Goal: Information Seeking & Learning: Learn about a topic

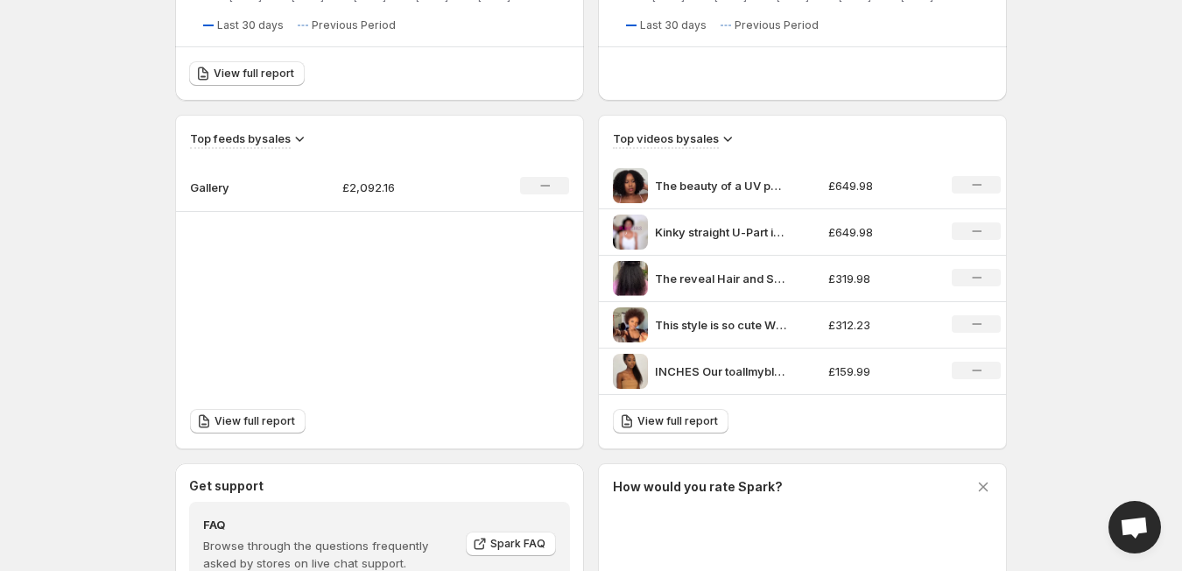
scroll to position [517, 0]
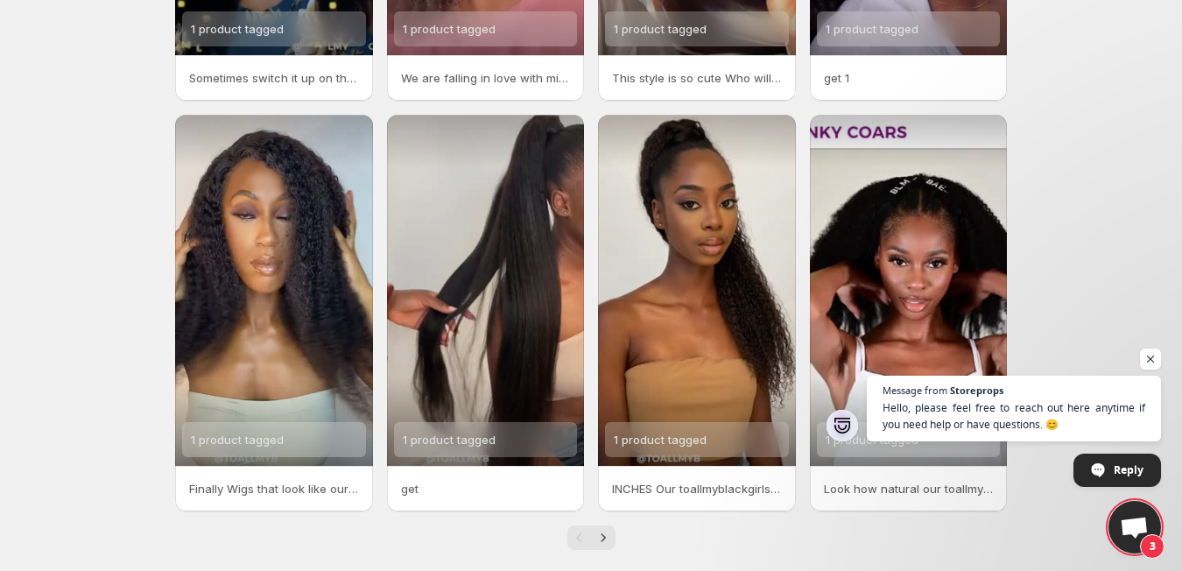
scroll to position [371, 0]
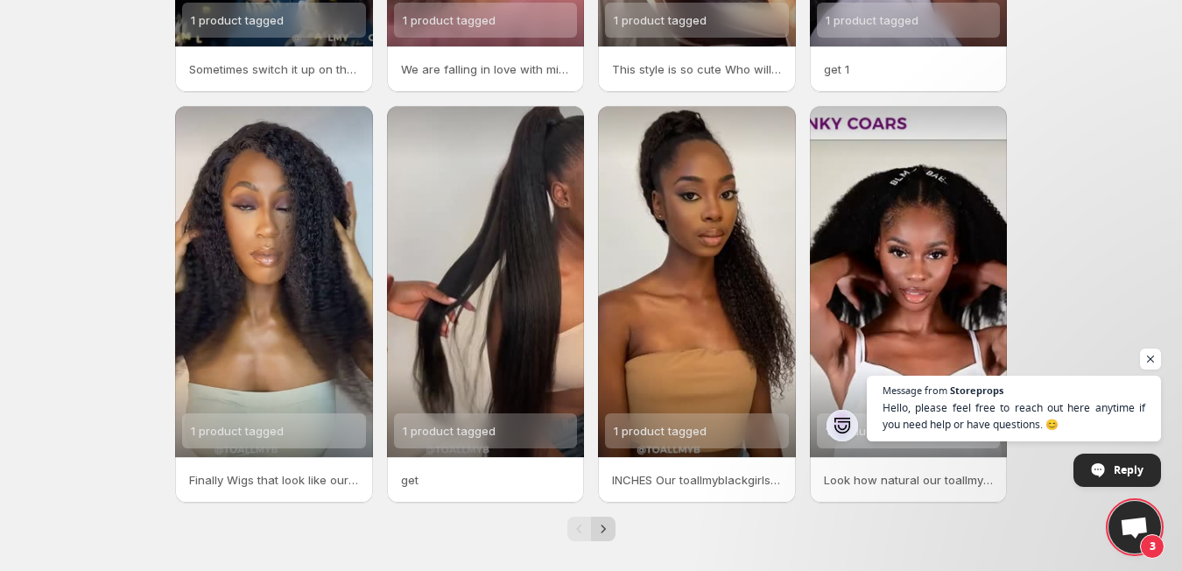
click at [598, 533] on icon "Next" at bounding box center [604, 529] width 18 height 18
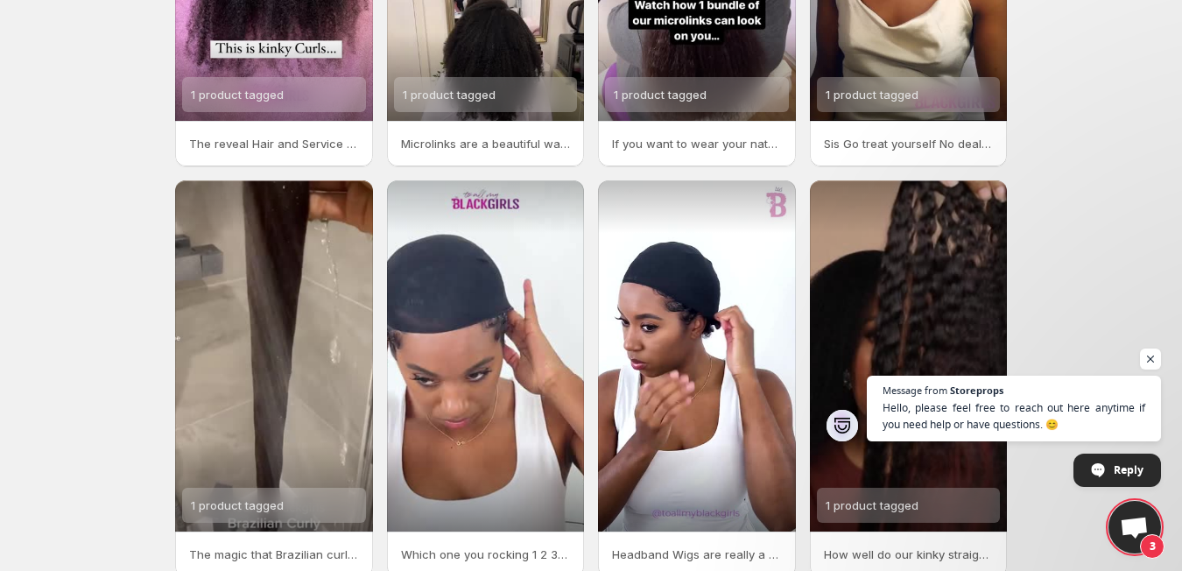
scroll to position [307, 0]
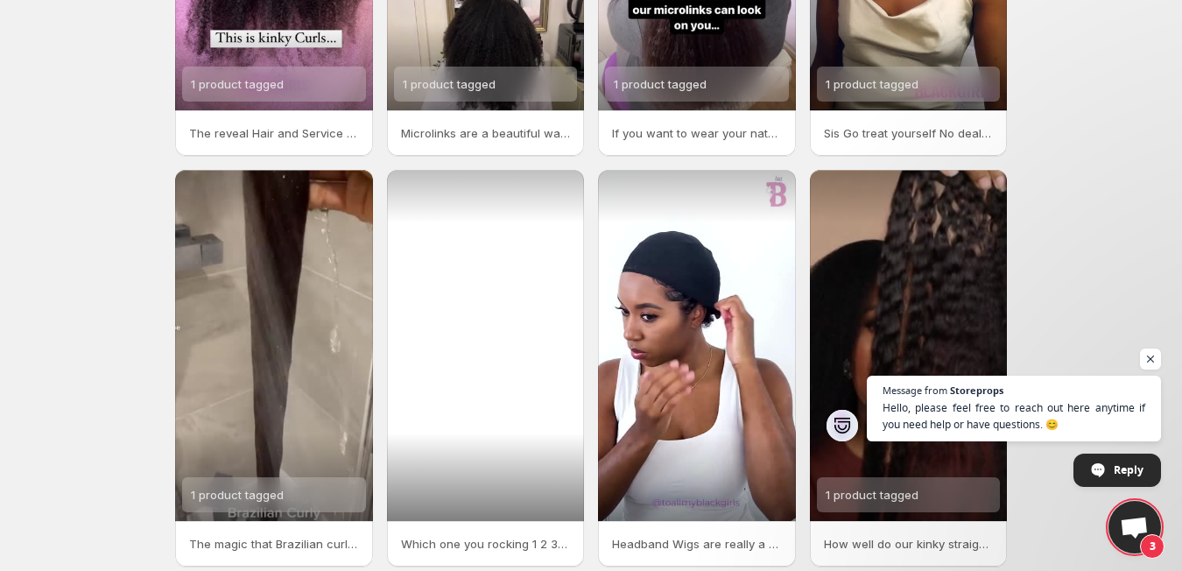
click at [552, 384] on div at bounding box center [486, 345] width 198 height 351
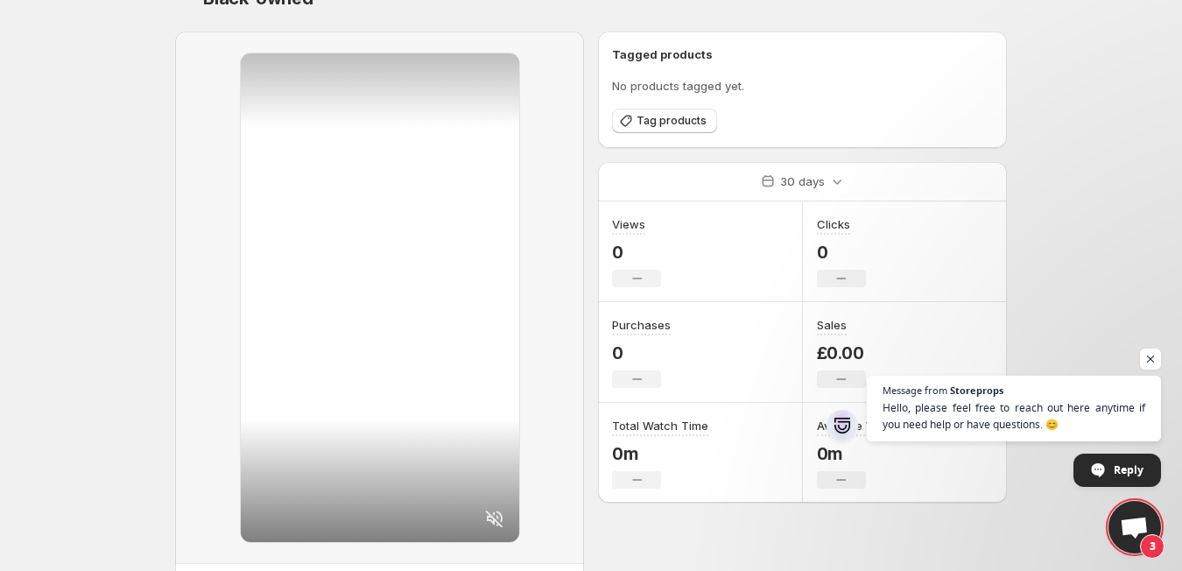
scroll to position [135, 0]
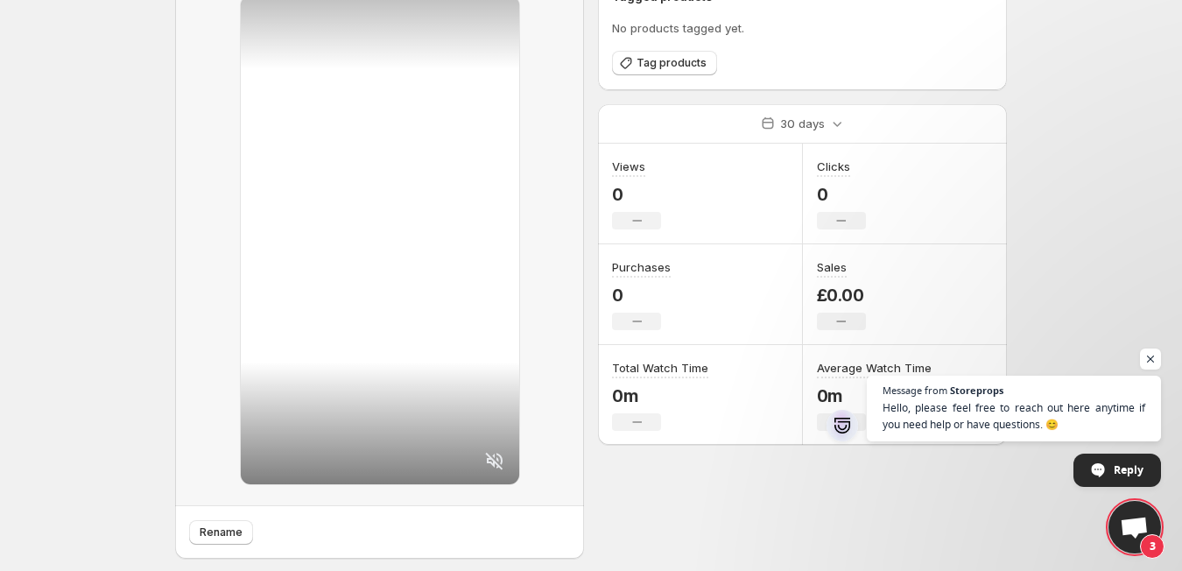
click at [498, 460] on icon at bounding box center [494, 461] width 18 height 18
click at [354, 188] on div at bounding box center [380, 240] width 279 height 489
click at [379, 230] on div at bounding box center [380, 240] width 279 height 489
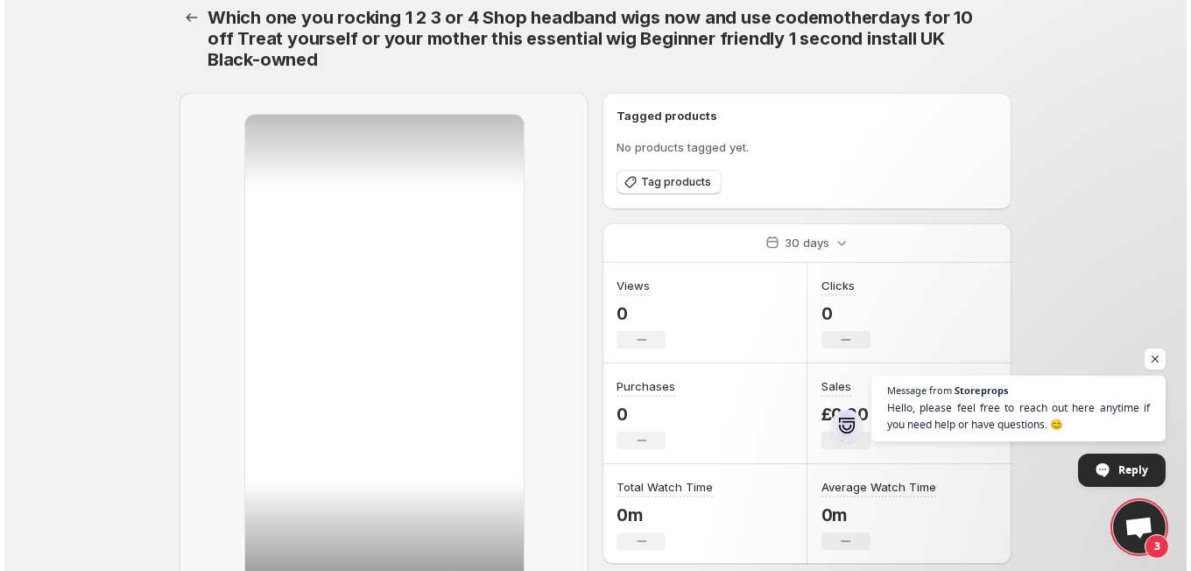
scroll to position [0, 0]
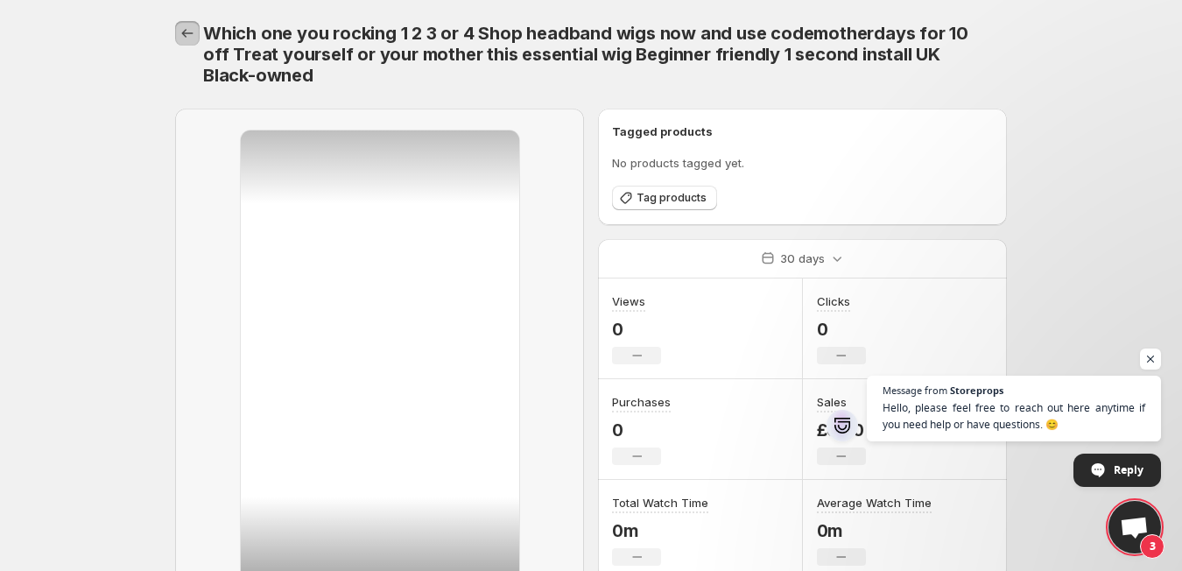
click at [185, 34] on icon "Settings" at bounding box center [188, 34] width 18 height 18
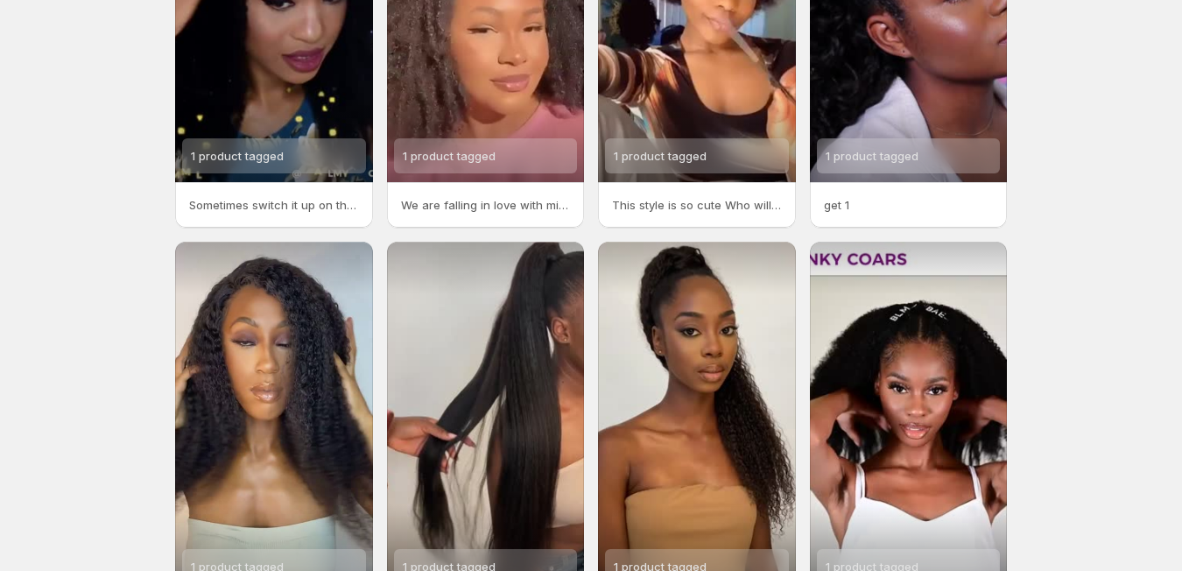
scroll to position [384, 0]
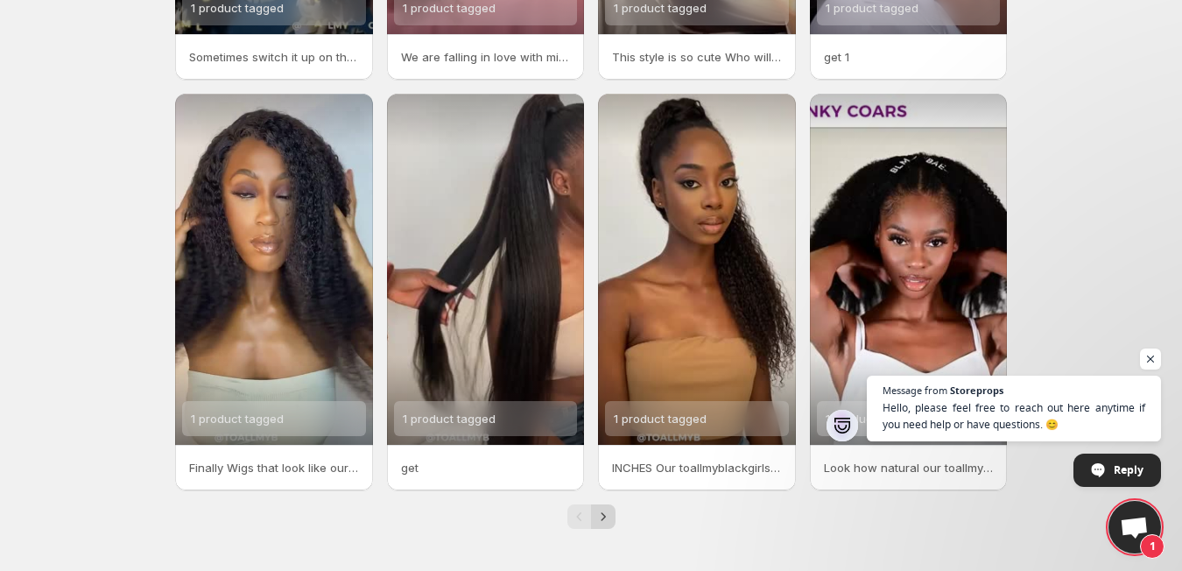
click at [602, 514] on icon "Next" at bounding box center [603, 516] width 4 height 8
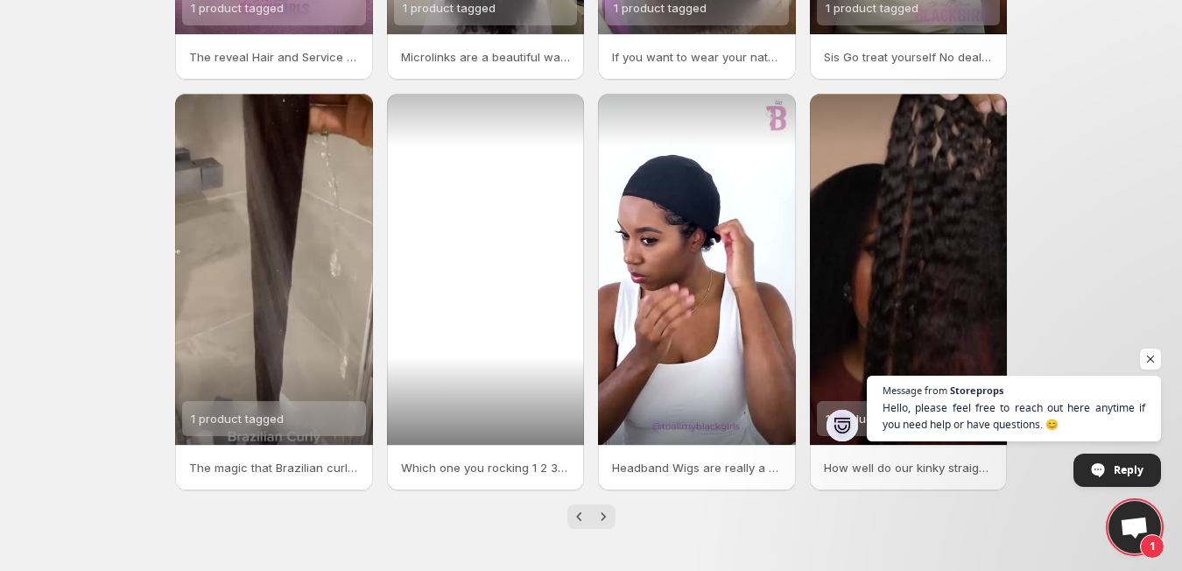
click at [458, 335] on div at bounding box center [486, 269] width 198 height 351
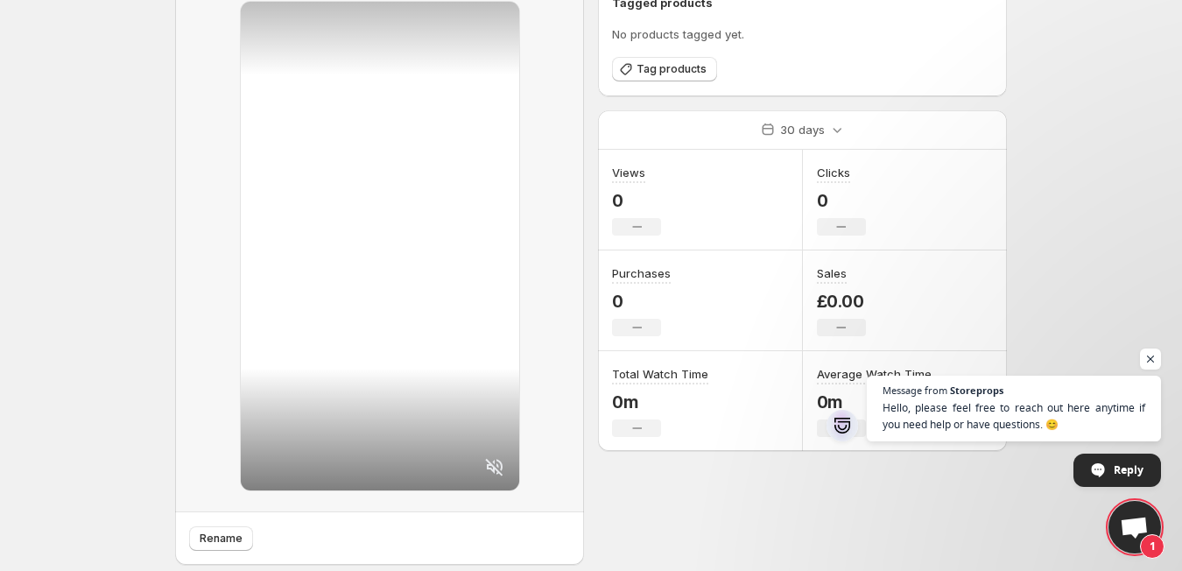
scroll to position [135, 0]
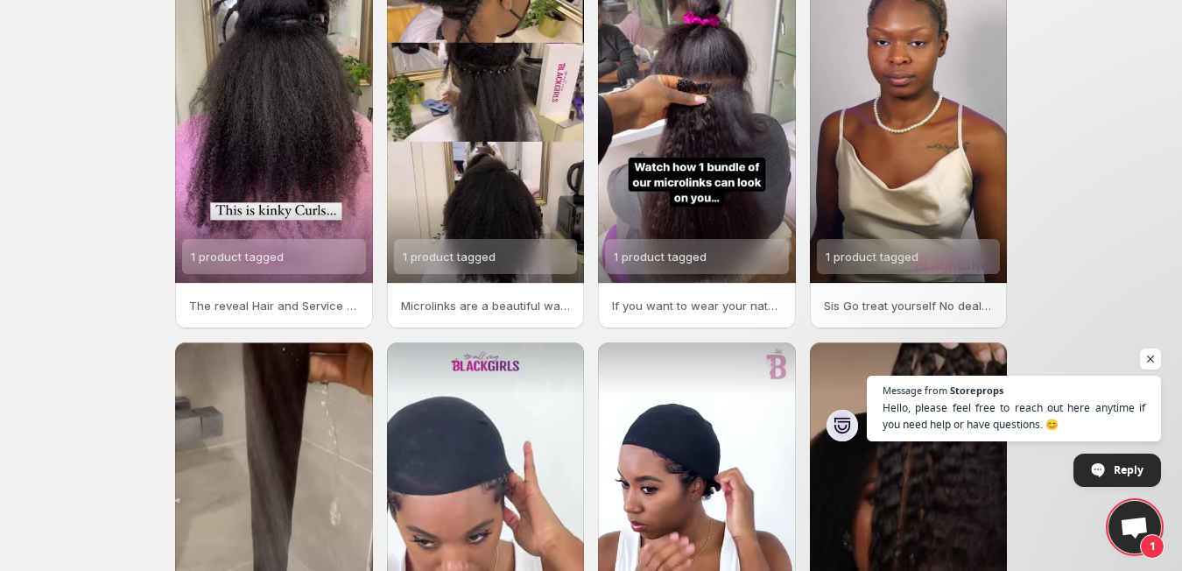
scroll to position [384, 0]
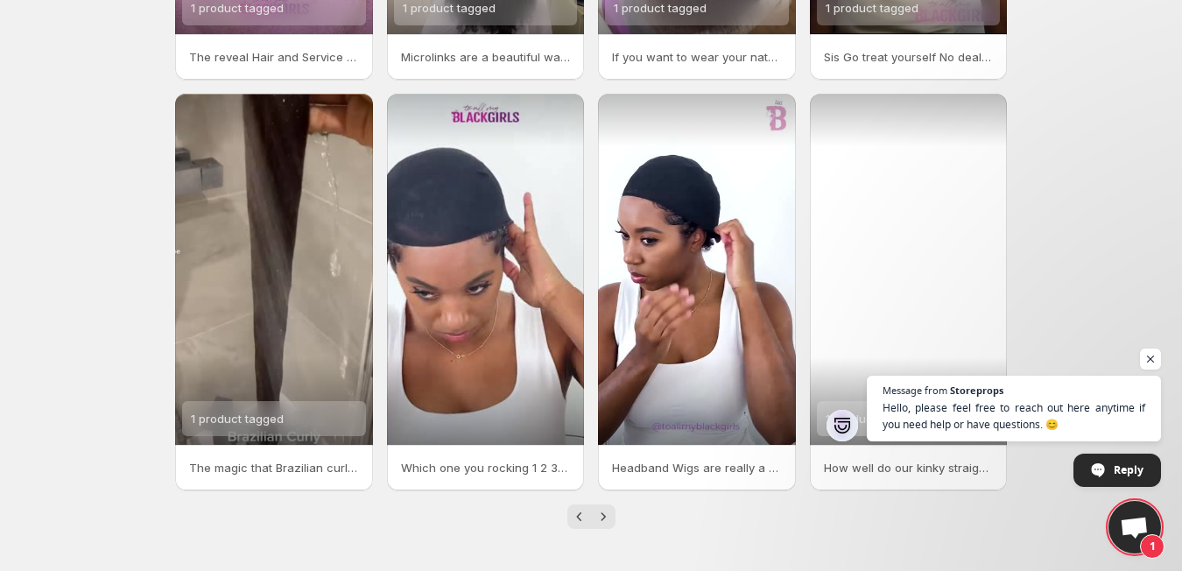
click at [956, 191] on div "1 product tagged" at bounding box center [909, 269] width 198 height 351
click at [878, 286] on div "1 product tagged" at bounding box center [909, 269] width 198 height 351
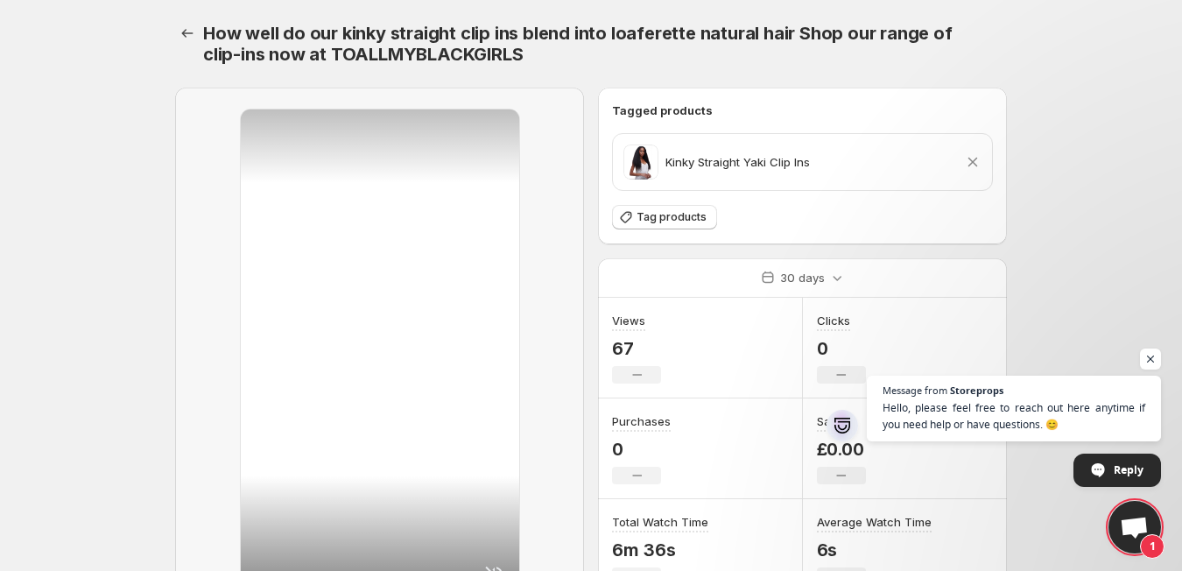
scroll to position [384, 0]
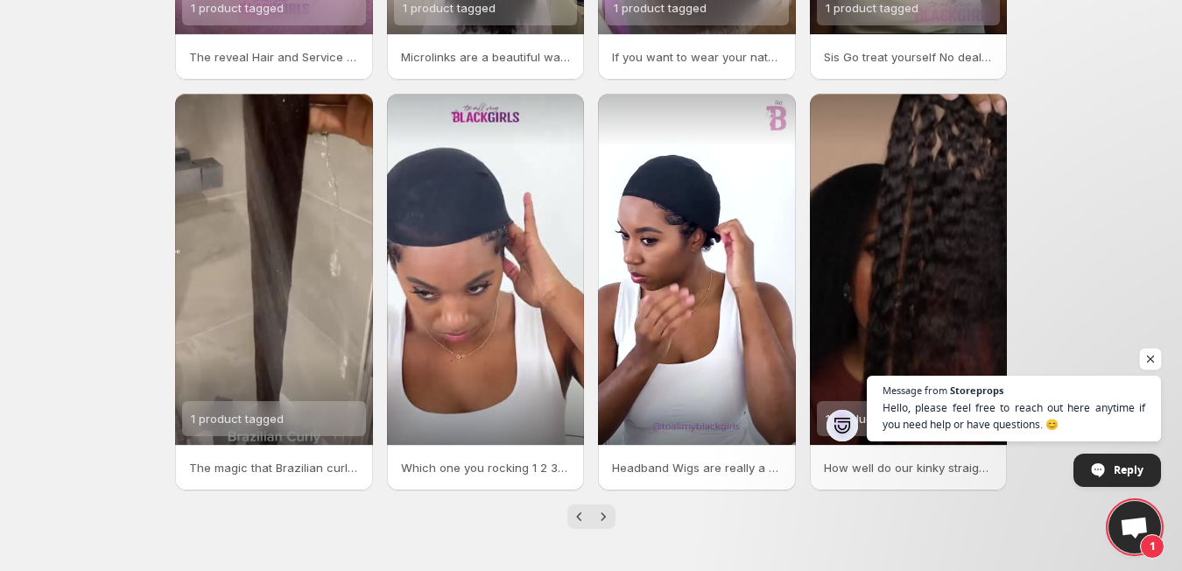
click at [1151, 362] on span "Open chat" at bounding box center [1151, 360] width 22 height 22
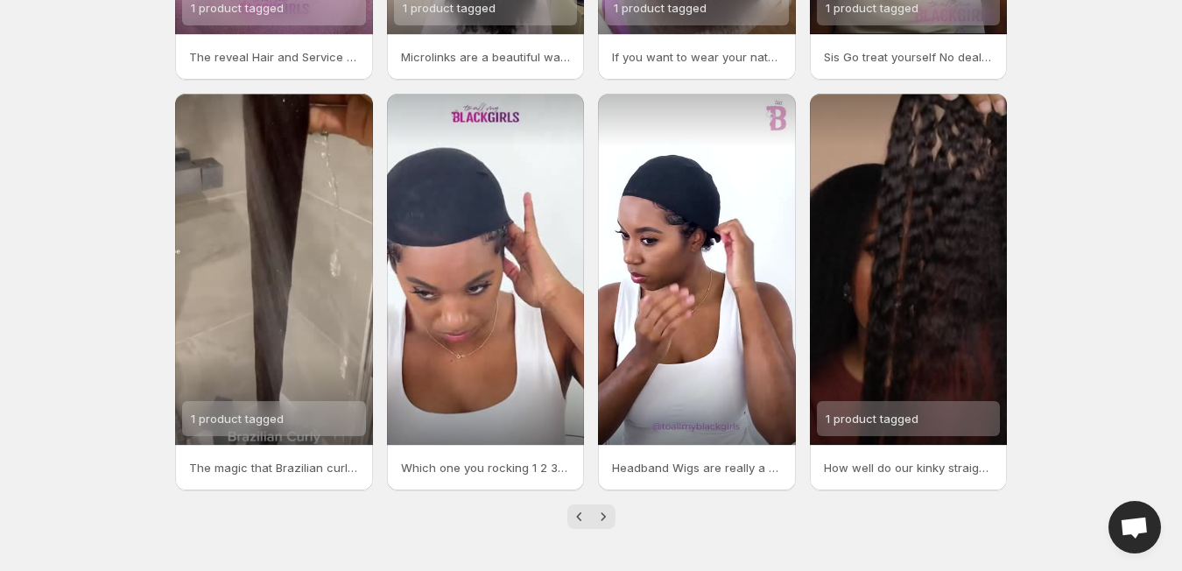
click at [602, 512] on icon "Next" at bounding box center [604, 517] width 18 height 18
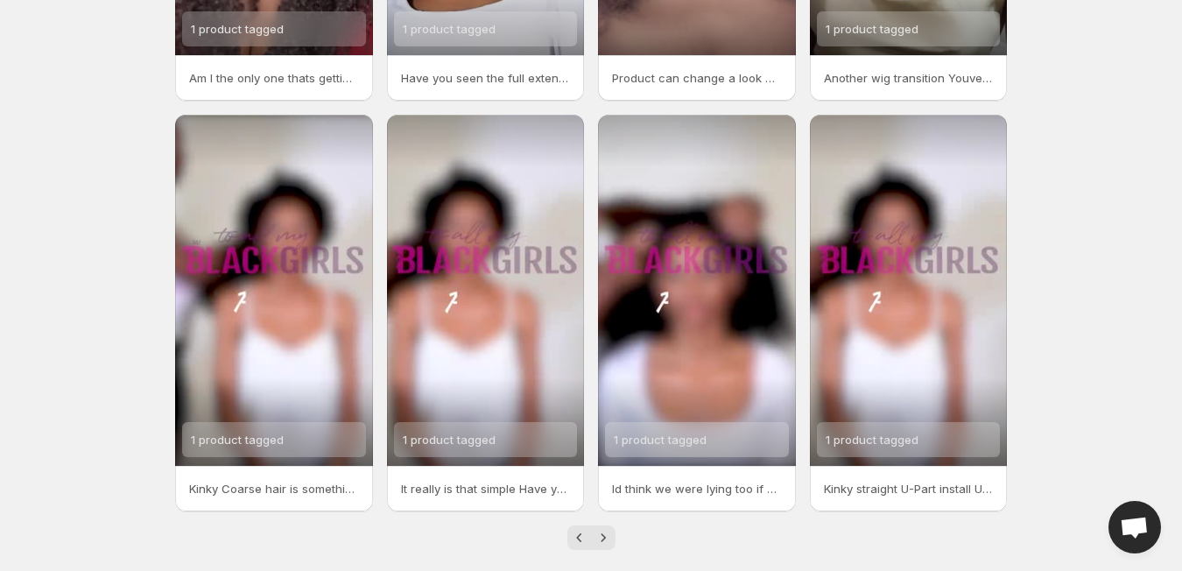
scroll to position [364, 0]
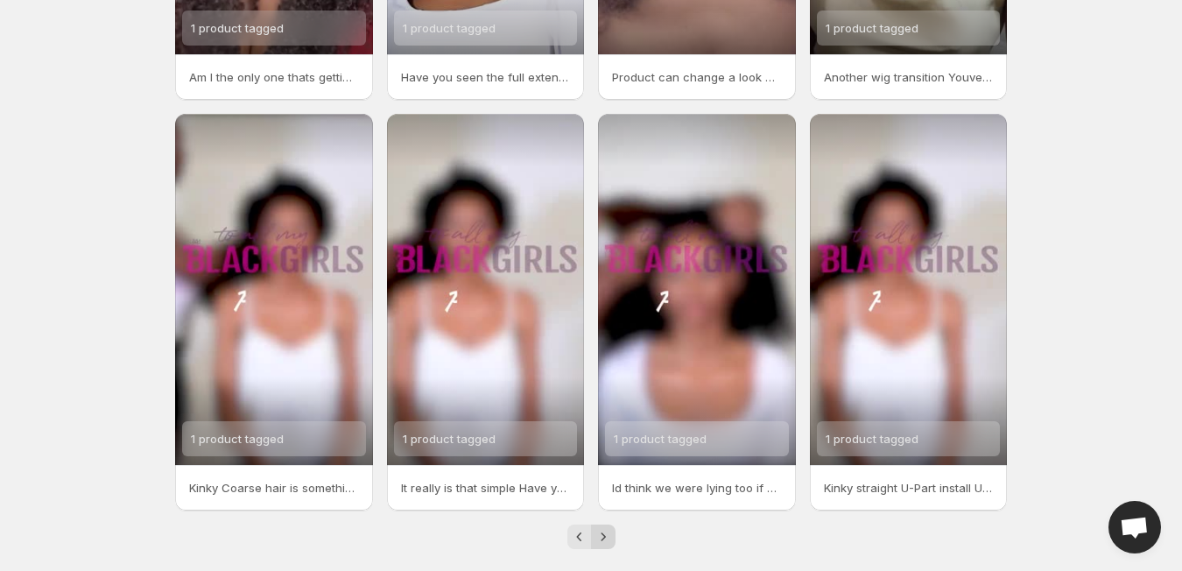
click at [604, 535] on icon "Next" at bounding box center [603, 537] width 4 height 8
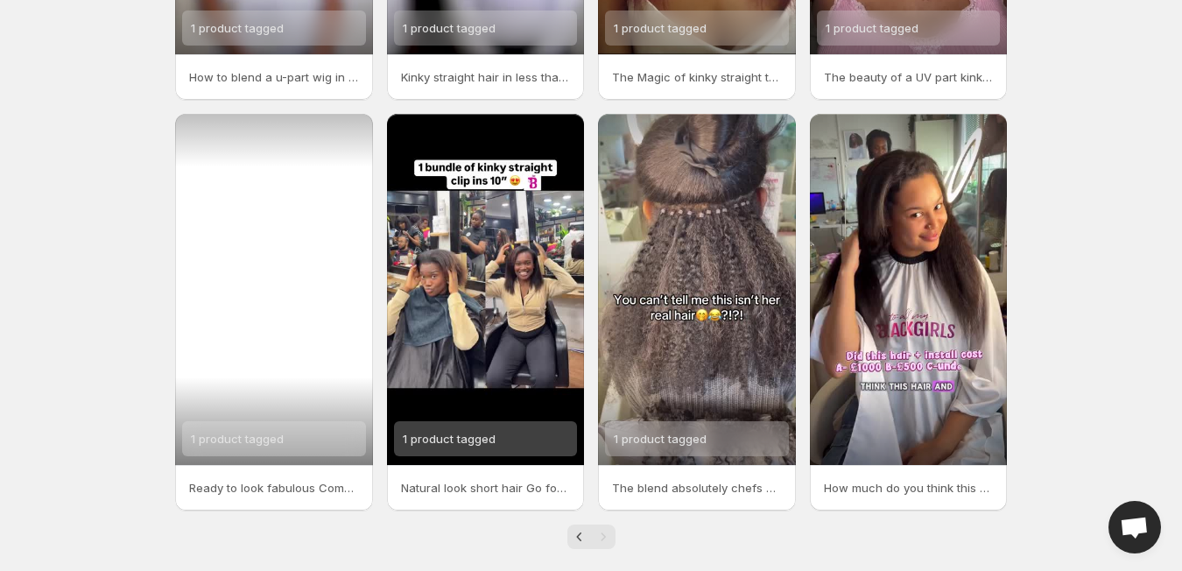
click at [243, 440] on span "1 product tagged" at bounding box center [237, 439] width 93 height 14
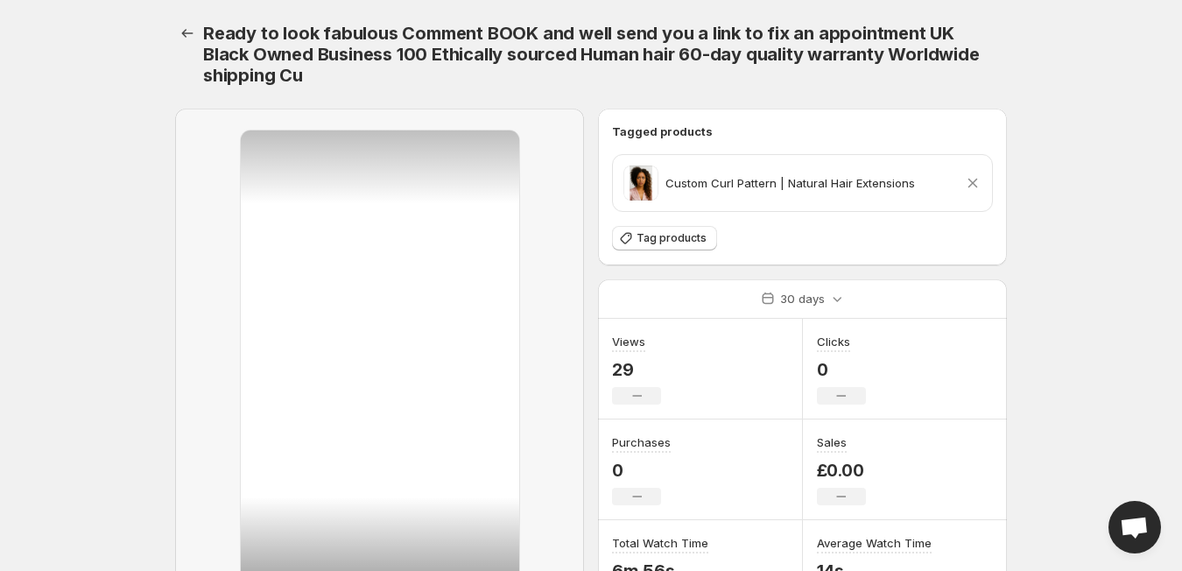
click at [972, 180] on icon at bounding box center [973, 183] width 18 height 18
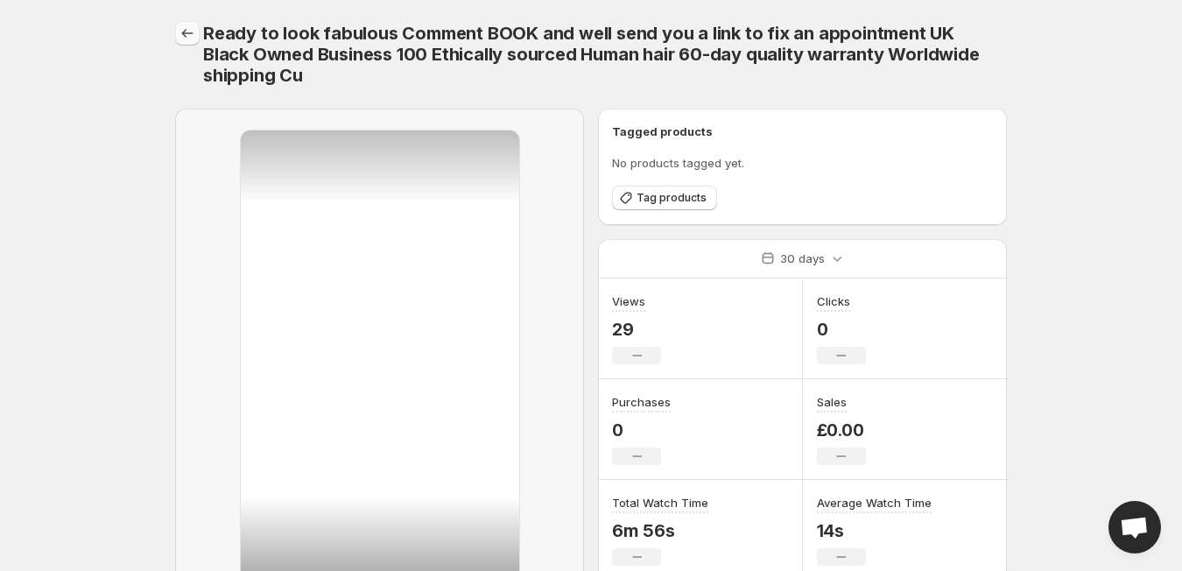
click at [186, 30] on icon "Settings" at bounding box center [188, 34] width 18 height 18
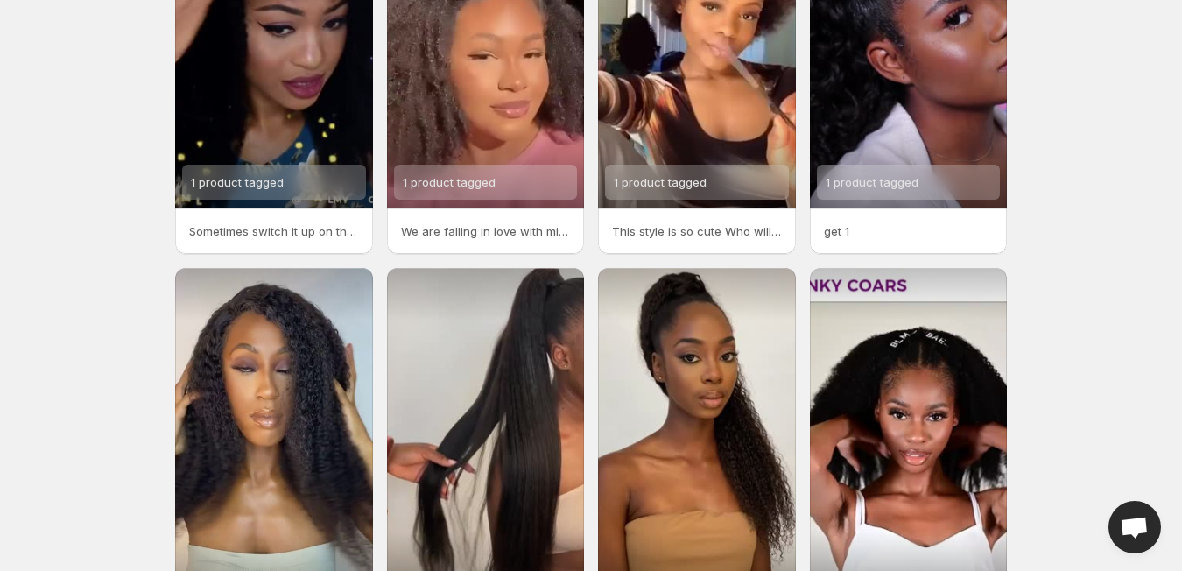
scroll to position [384, 0]
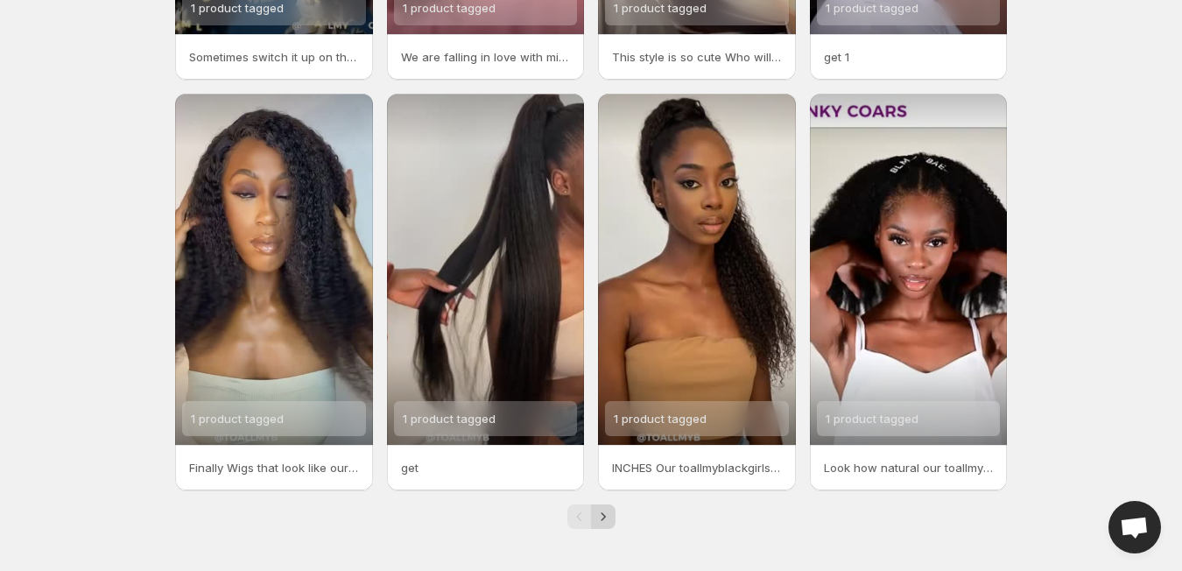
click at [604, 521] on icon "Next" at bounding box center [604, 517] width 18 height 18
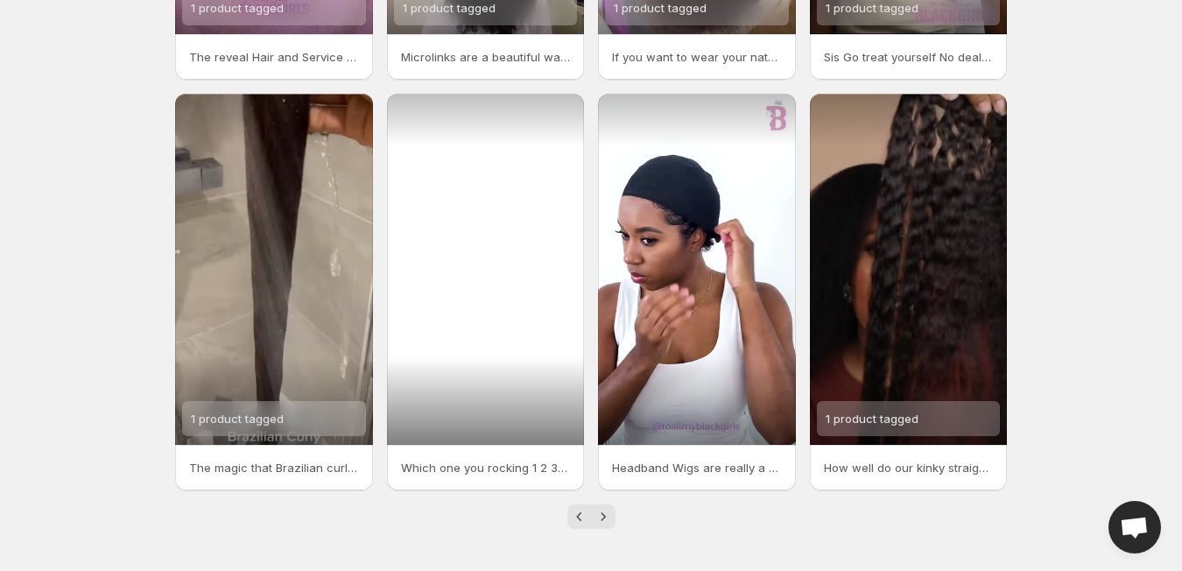
click at [559, 323] on div at bounding box center [486, 269] width 198 height 351
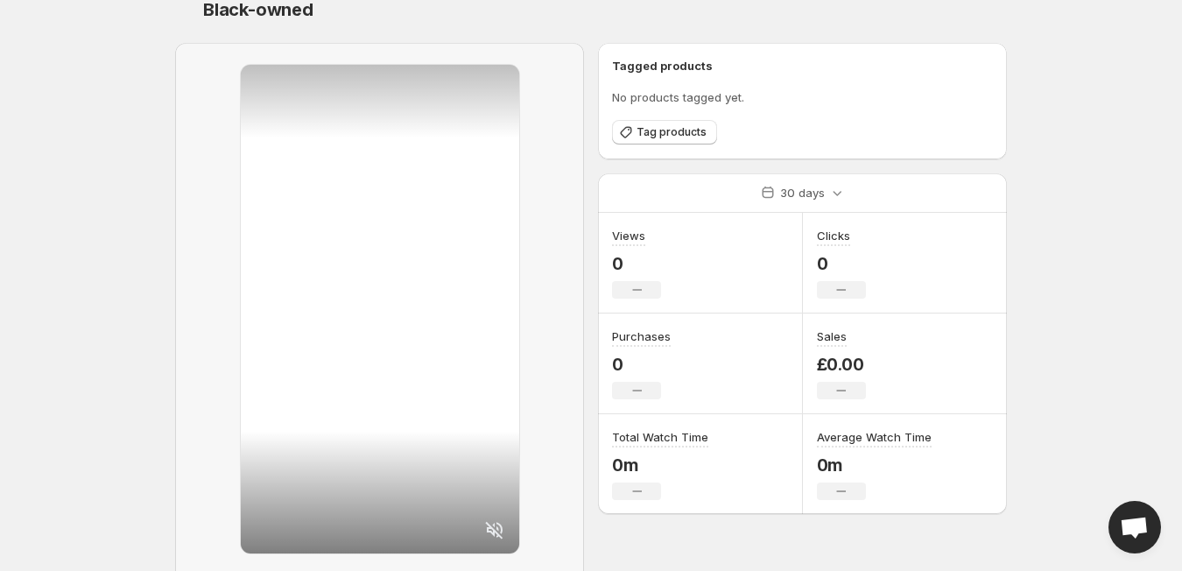
scroll to position [62, 0]
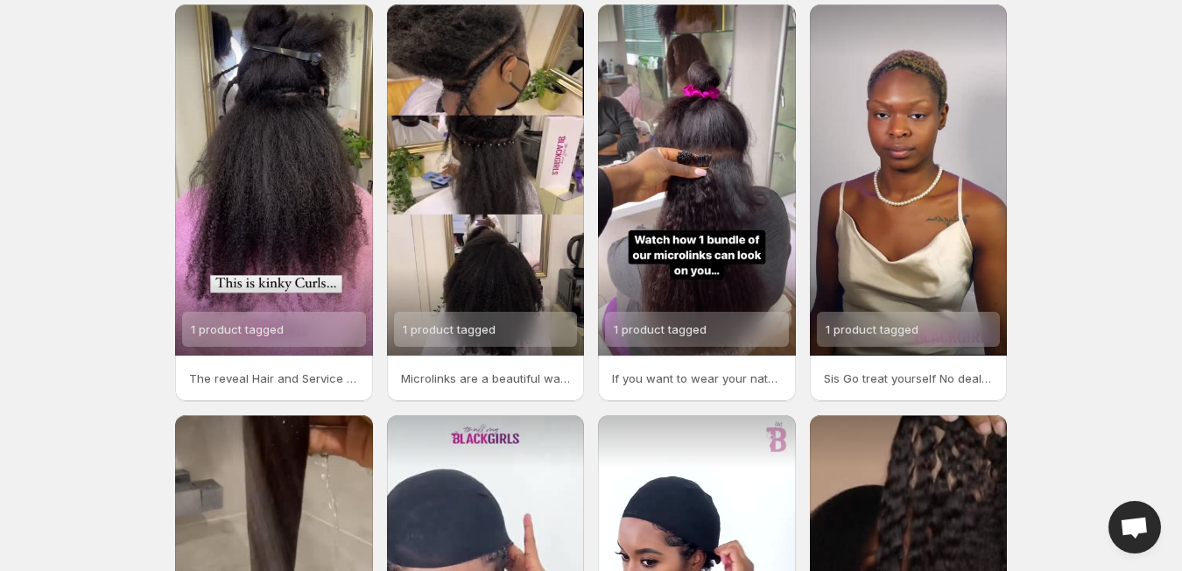
scroll to position [384, 0]
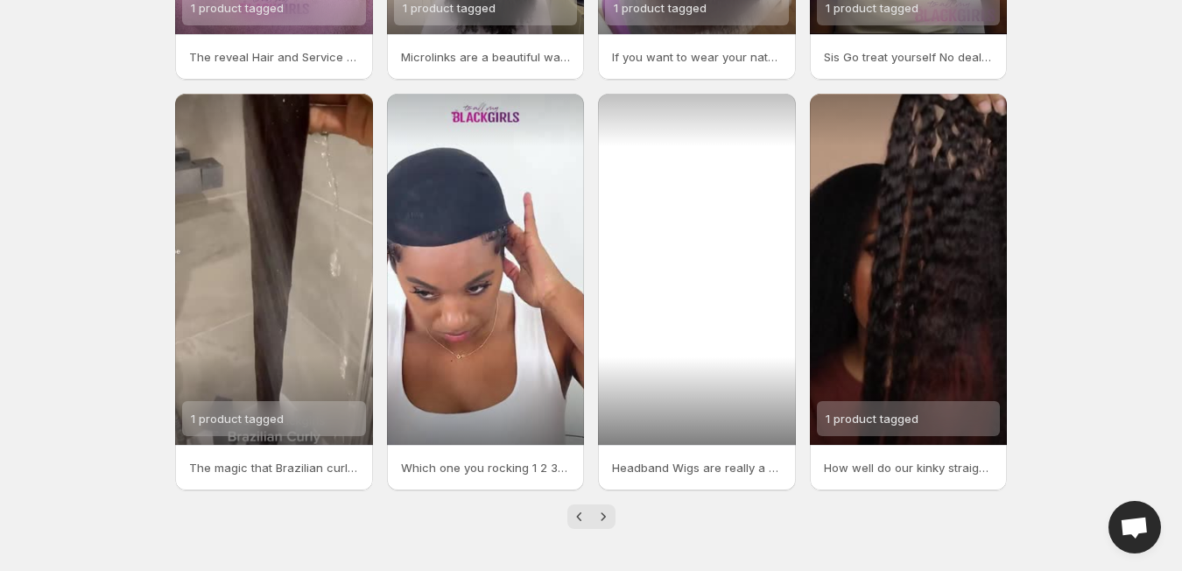
click at [674, 276] on div at bounding box center [697, 269] width 198 height 351
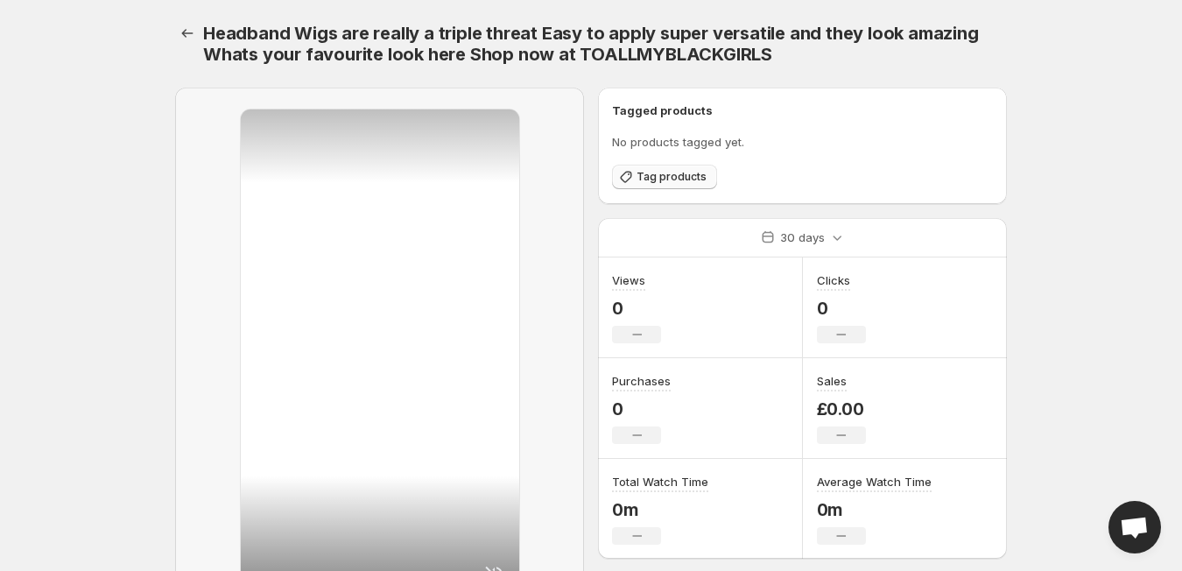
click at [667, 179] on span "Tag products" at bounding box center [672, 177] width 70 height 14
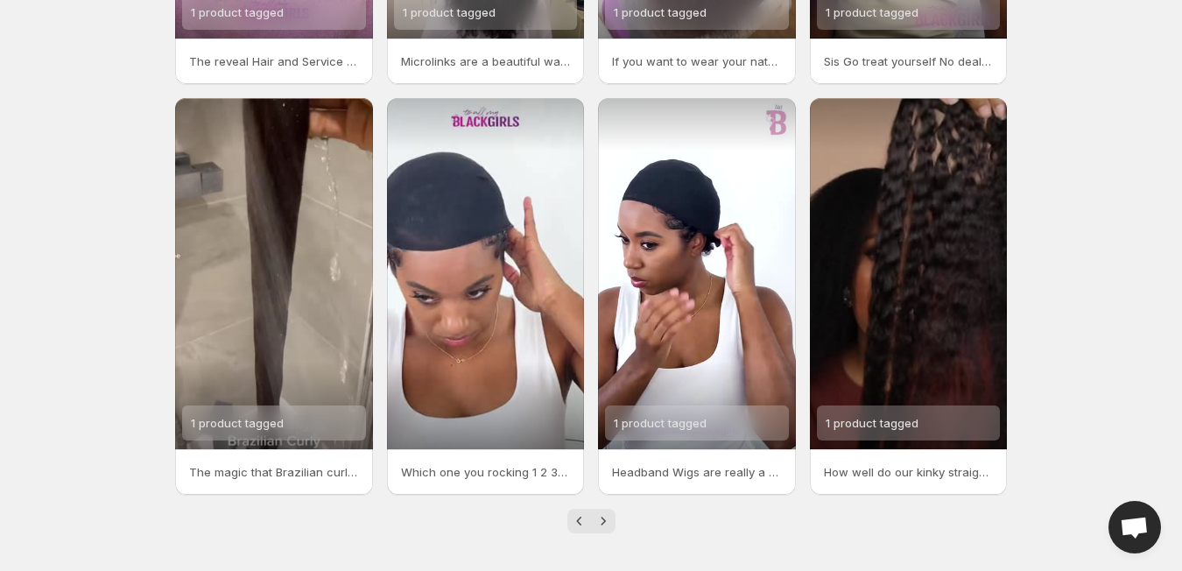
scroll to position [384, 0]
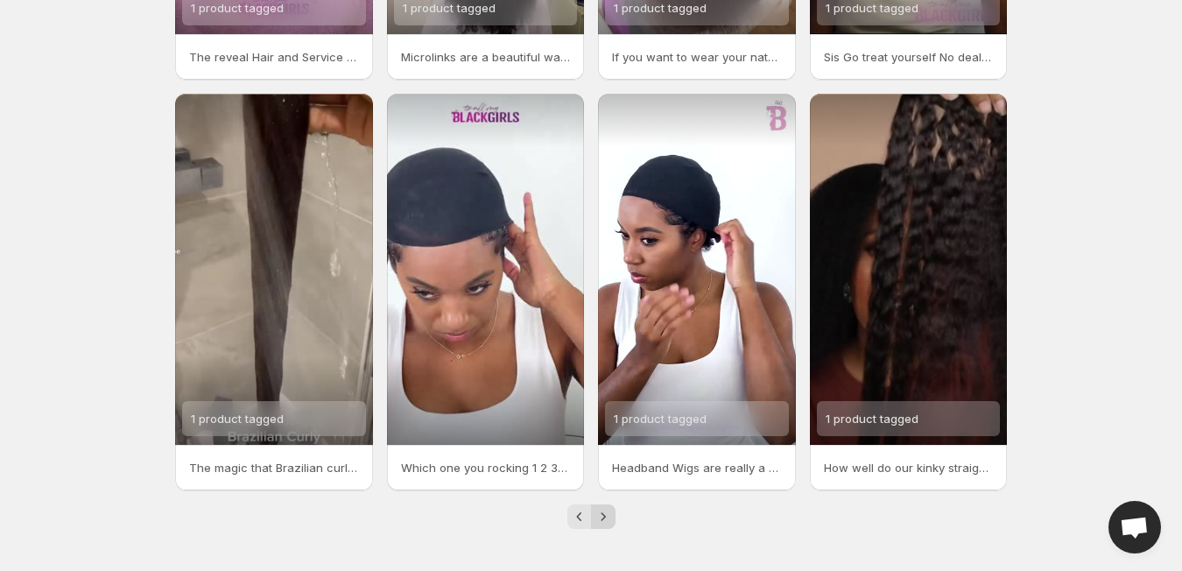
click at [601, 517] on icon "Next" at bounding box center [604, 517] width 18 height 18
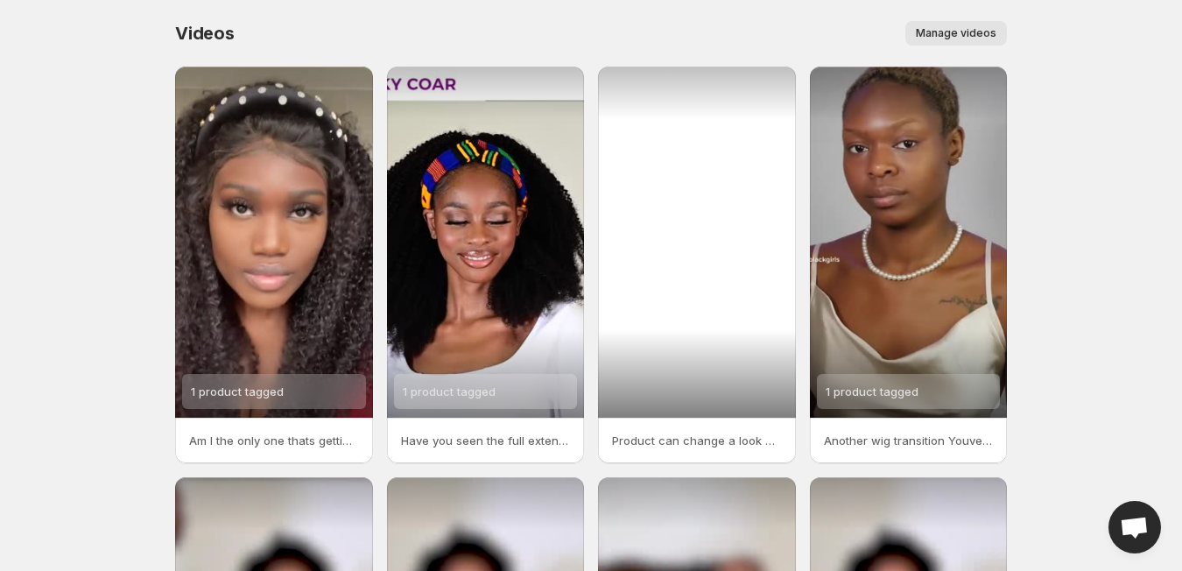
click at [725, 190] on div at bounding box center [697, 242] width 198 height 351
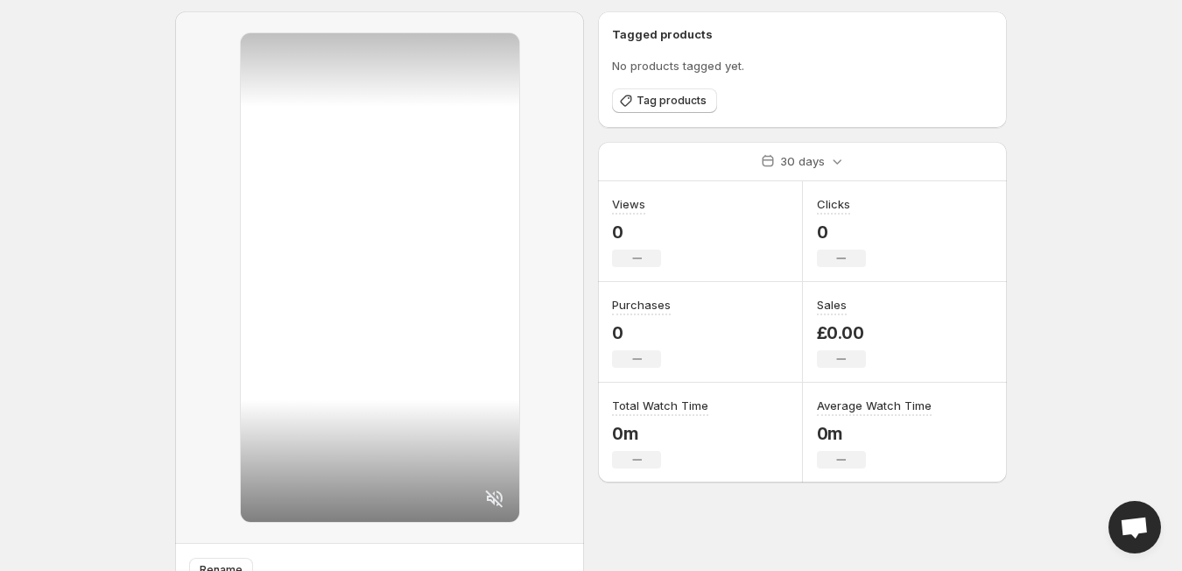
scroll to position [73, 0]
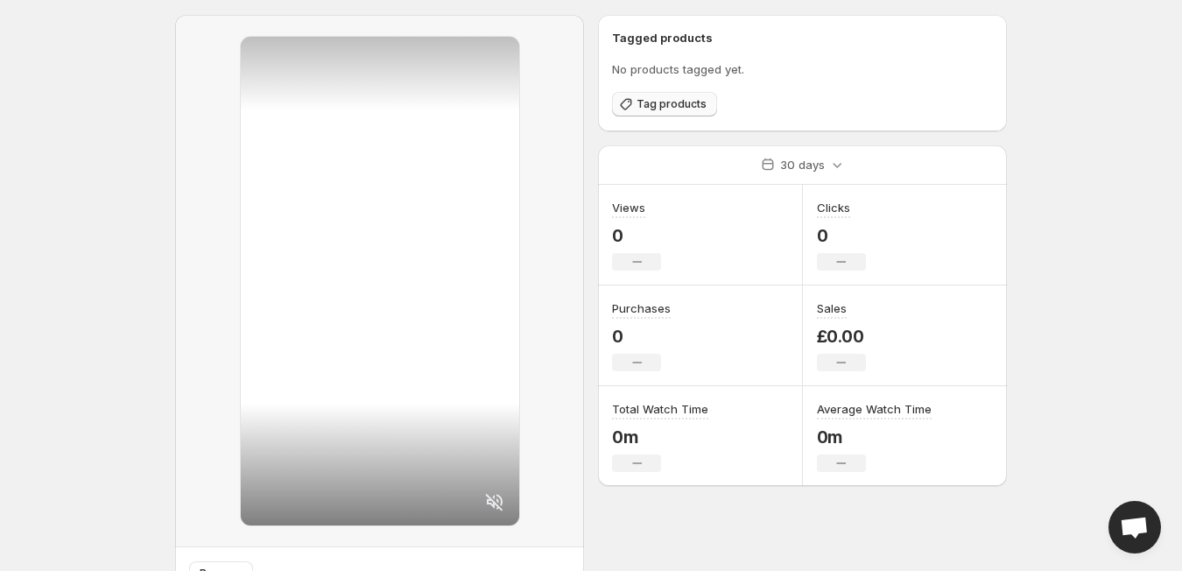
click at [634, 108] on icon "button" at bounding box center [627, 104] width 18 height 18
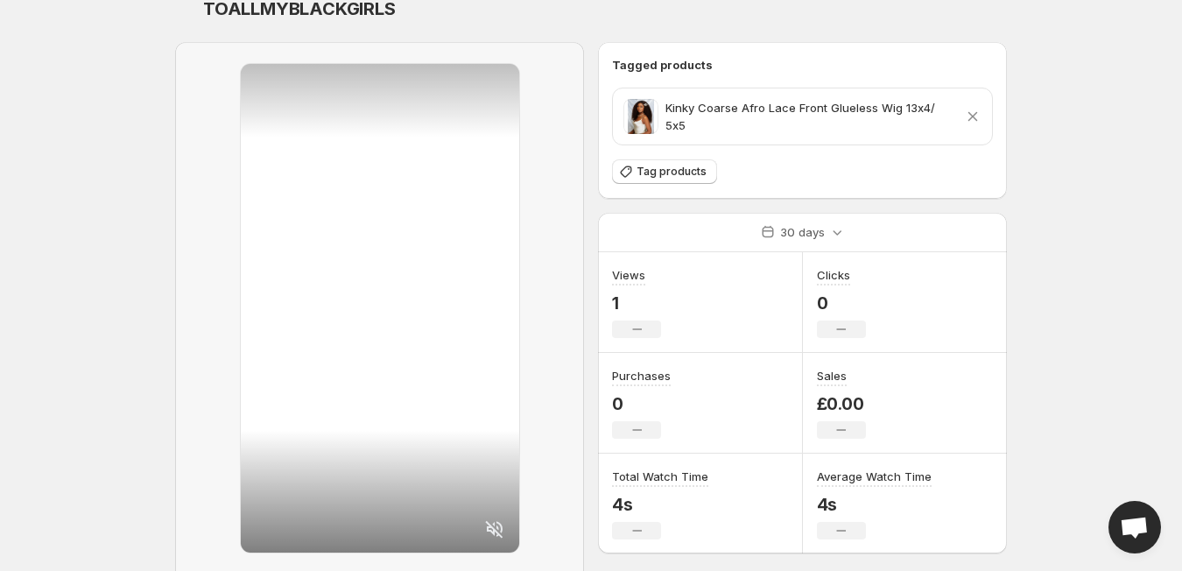
scroll to position [0, 0]
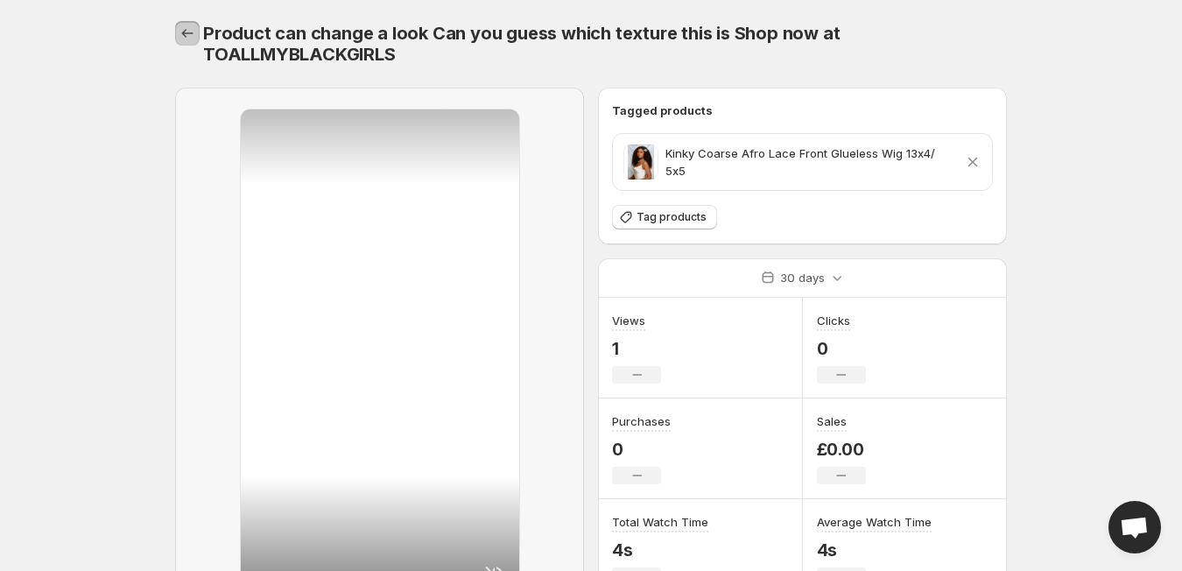
click at [183, 32] on icon "Settings" at bounding box center [188, 34] width 18 height 18
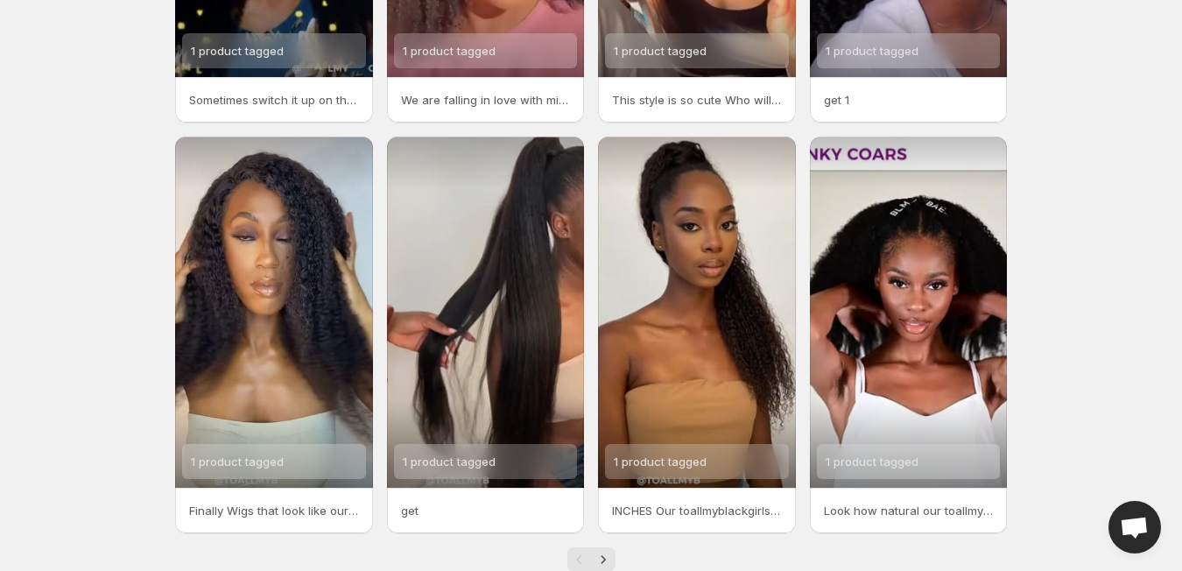
scroll to position [347, 0]
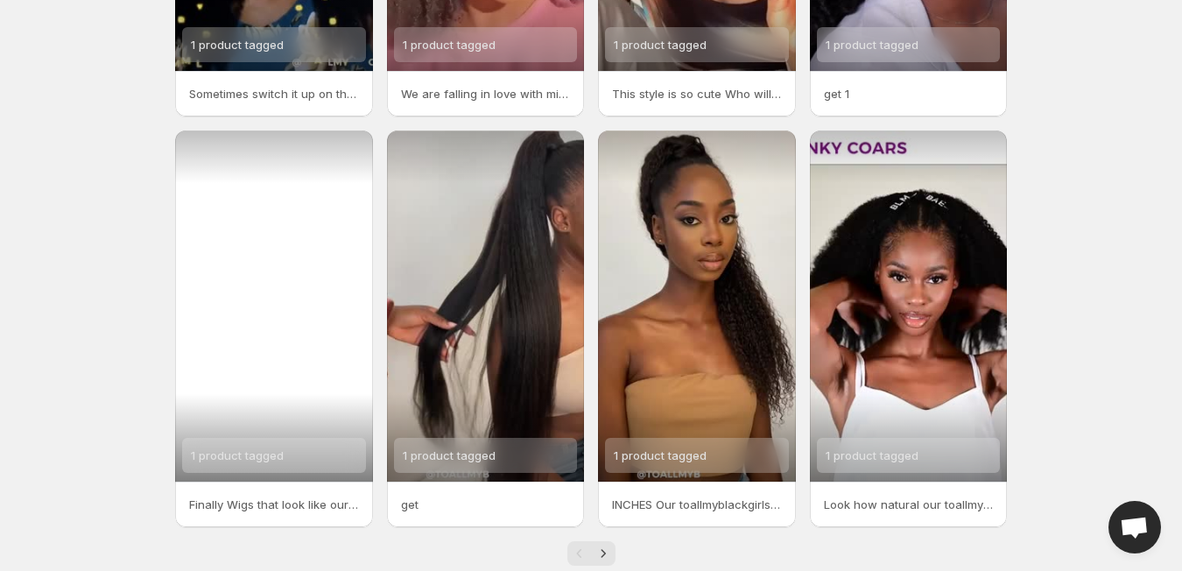
click at [328, 379] on div "1 product tagged" at bounding box center [274, 306] width 198 height 351
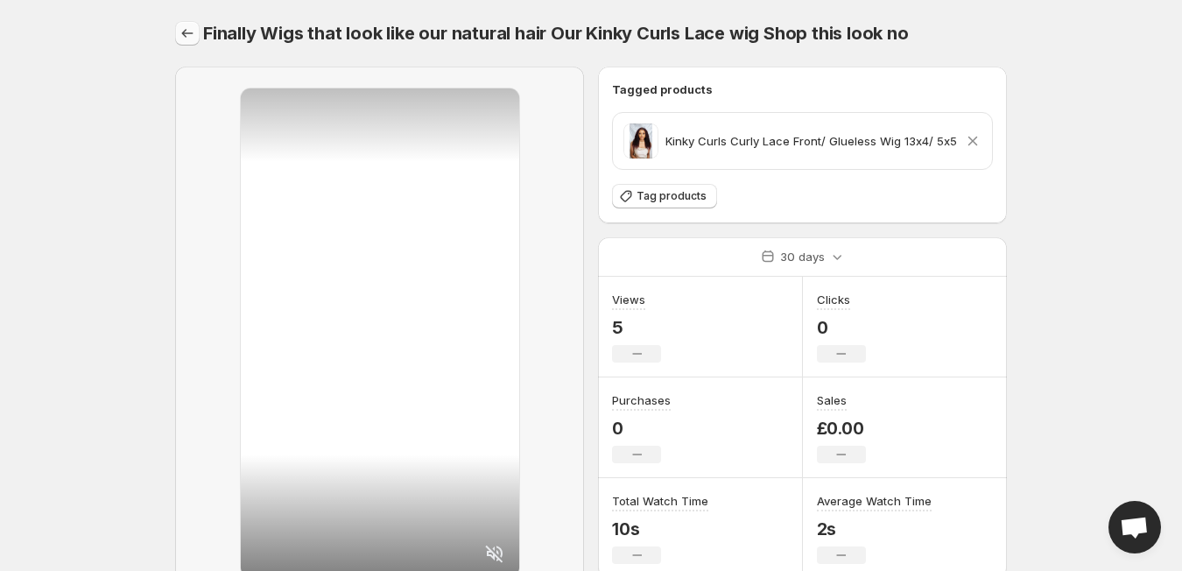
click at [181, 31] on icon "Settings" at bounding box center [188, 34] width 18 height 18
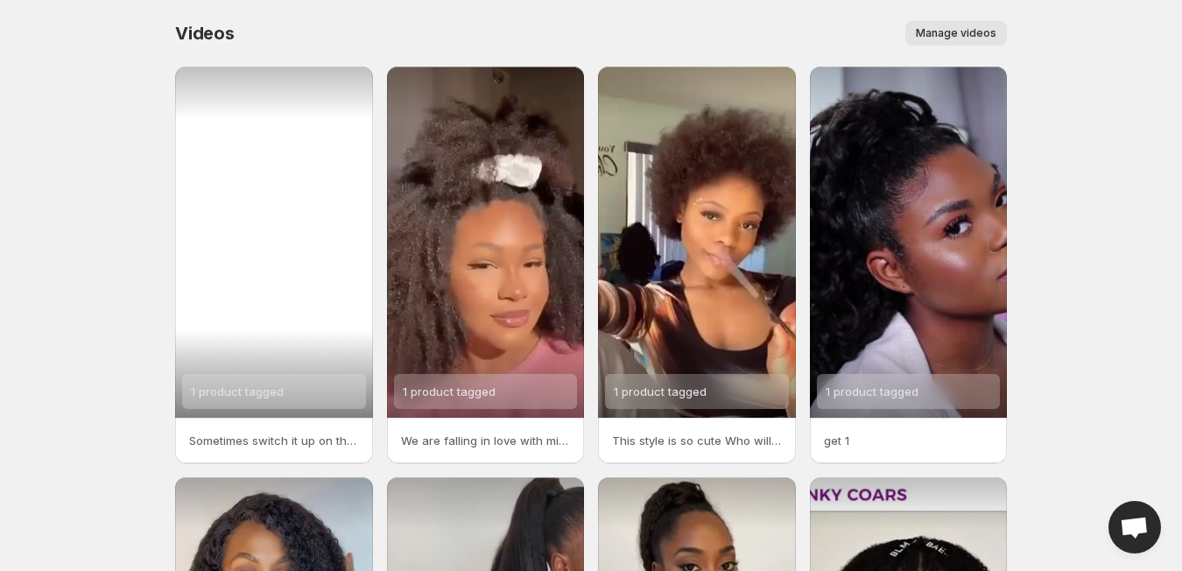
click at [257, 153] on div "1 product tagged" at bounding box center [274, 242] width 198 height 351
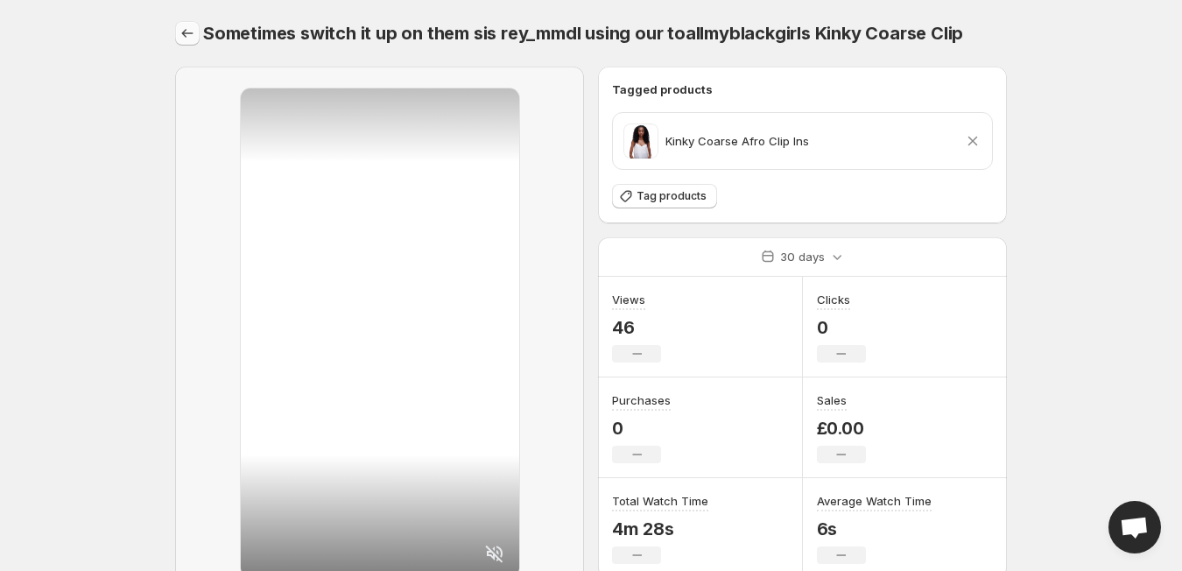
click at [192, 25] on icon "Settings" at bounding box center [188, 34] width 18 height 18
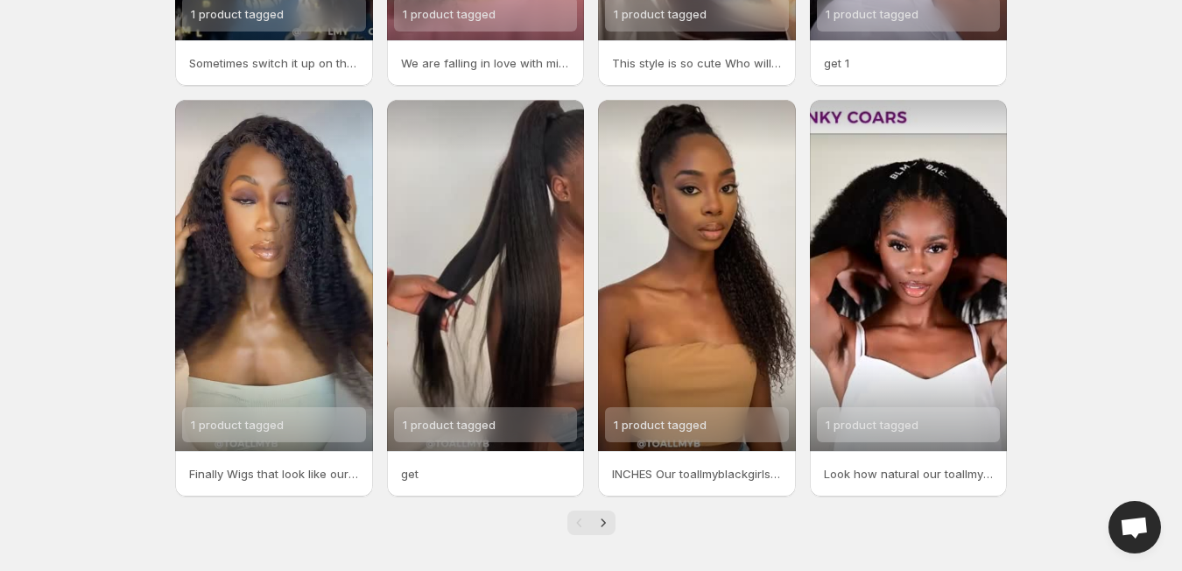
scroll to position [384, 0]
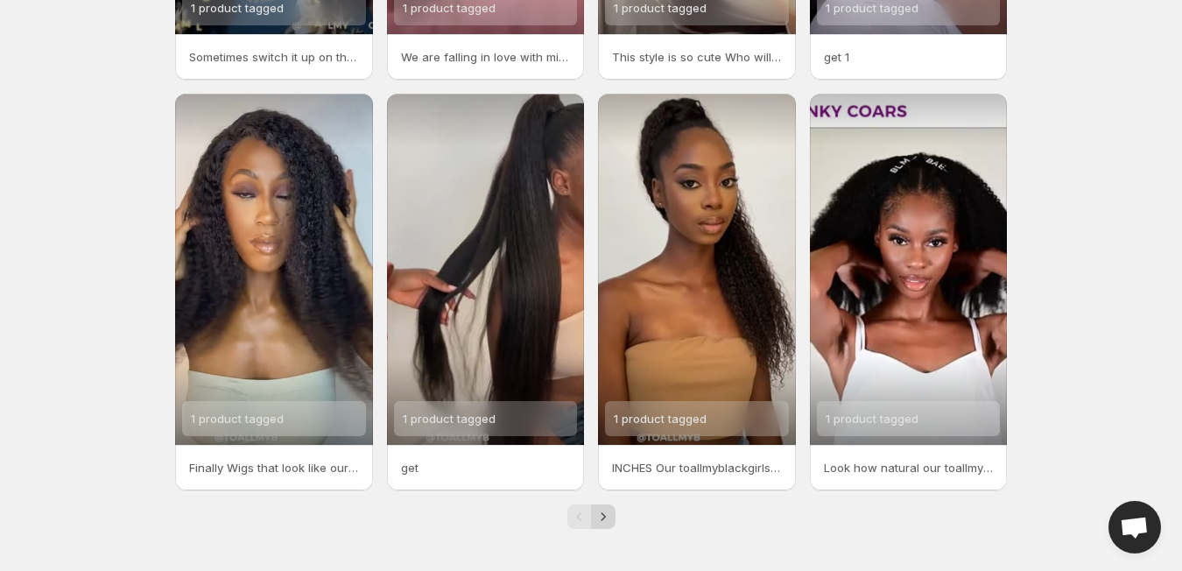
click at [601, 516] on icon "Next" at bounding box center [604, 517] width 18 height 18
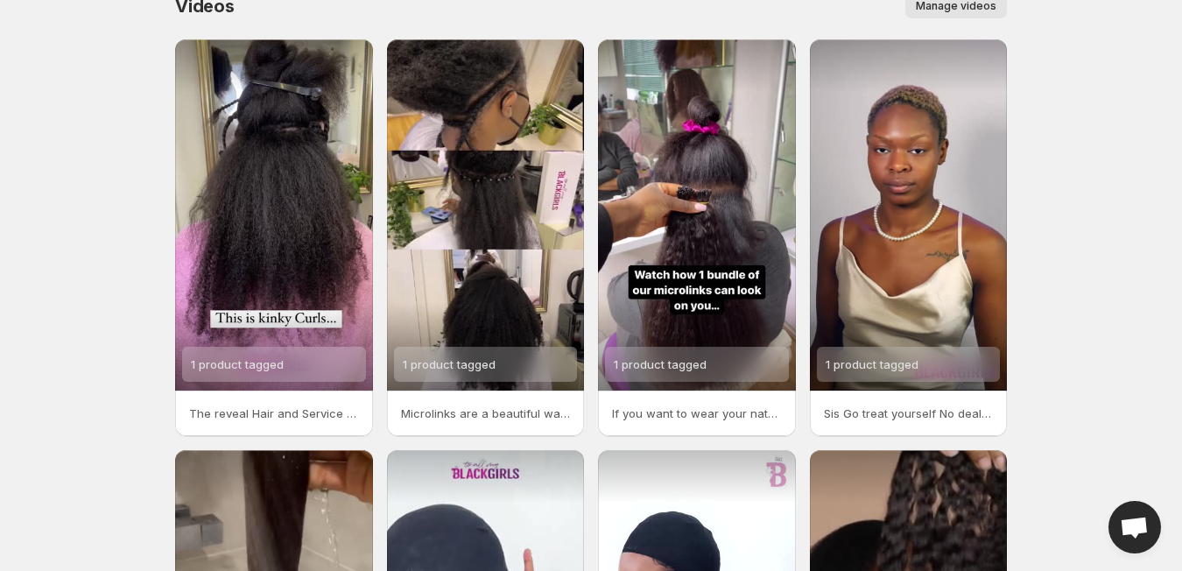
scroll to position [12, 0]
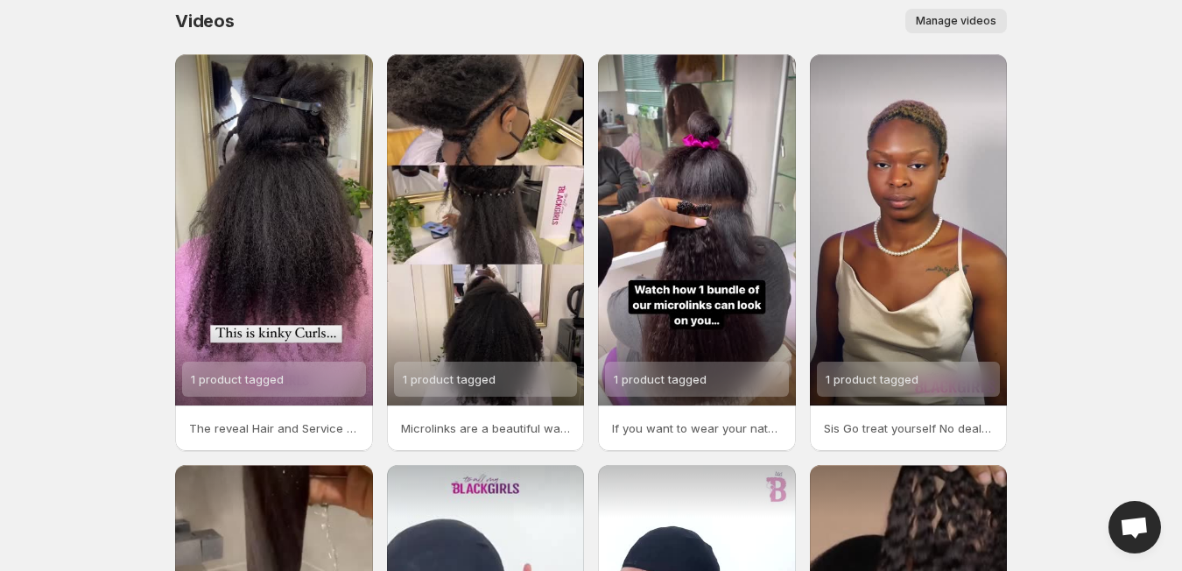
drag, startPoint x: 1145, startPoint y: 96, endPoint x: 1158, endPoint y: 175, distance: 79.9
click at [1158, 175] on body "Home Feeds Videos Subscription Settings Videos. This page is ready Videos Manag…" at bounding box center [591, 273] width 1182 height 571
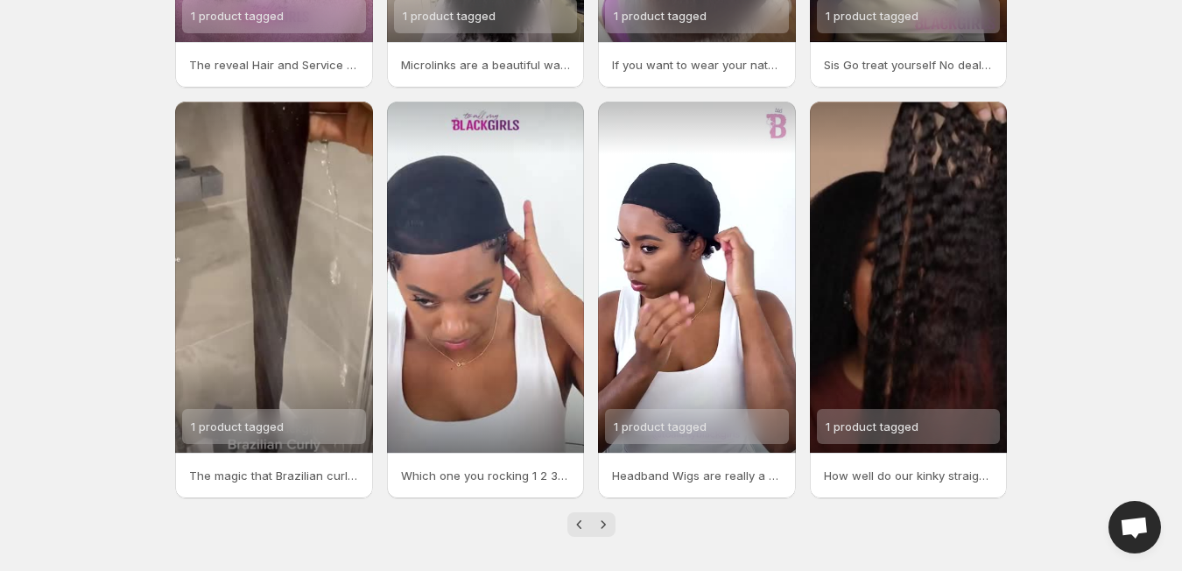
scroll to position [384, 0]
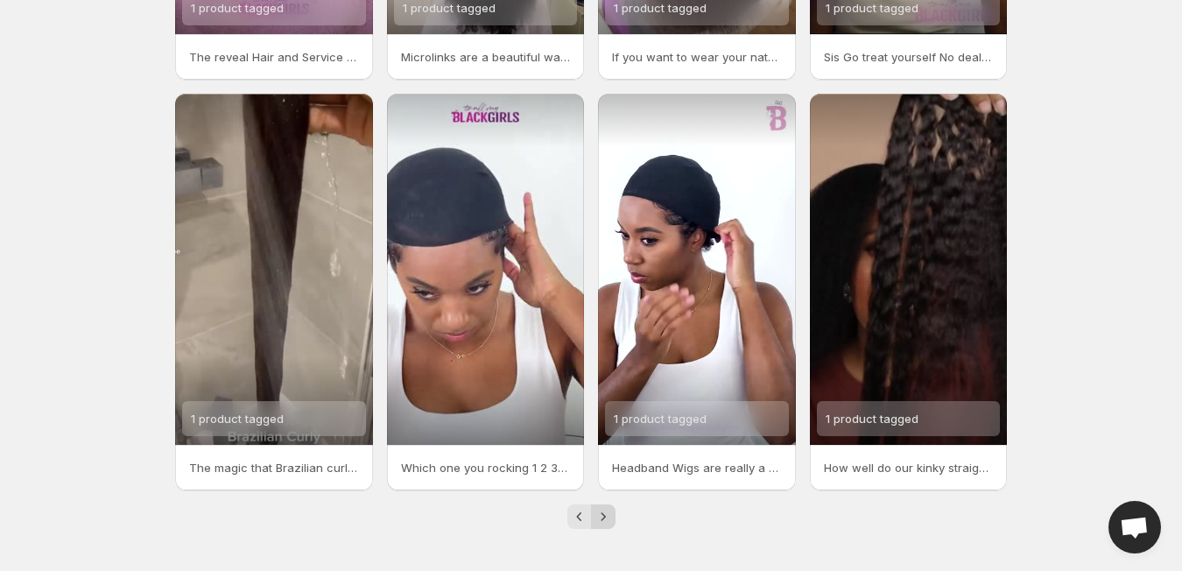
click at [609, 513] on icon "Next" at bounding box center [604, 517] width 18 height 18
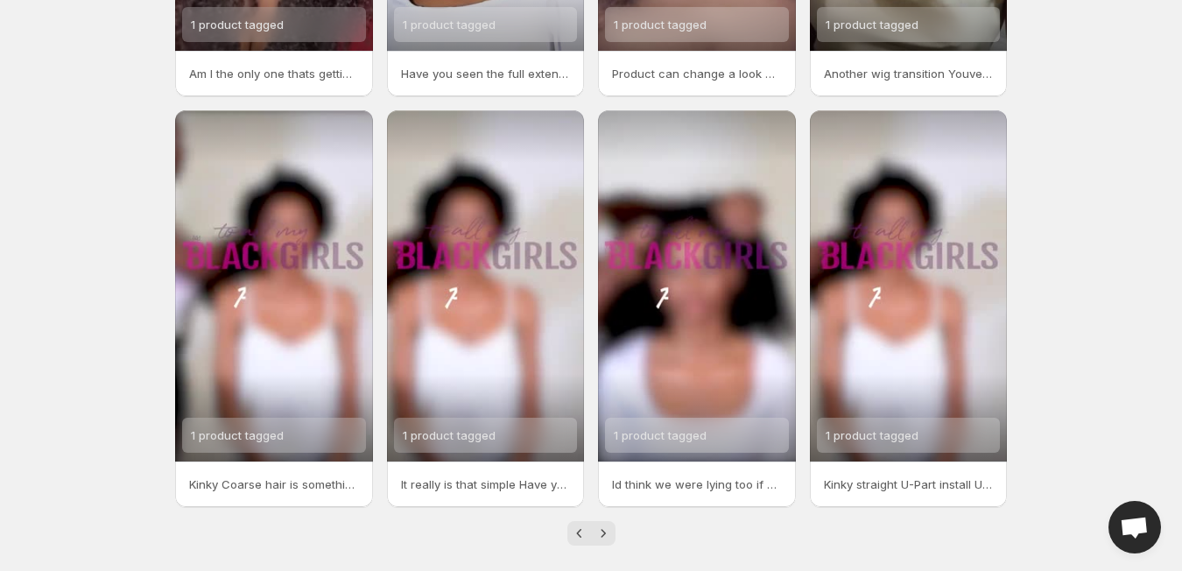
scroll to position [384, 0]
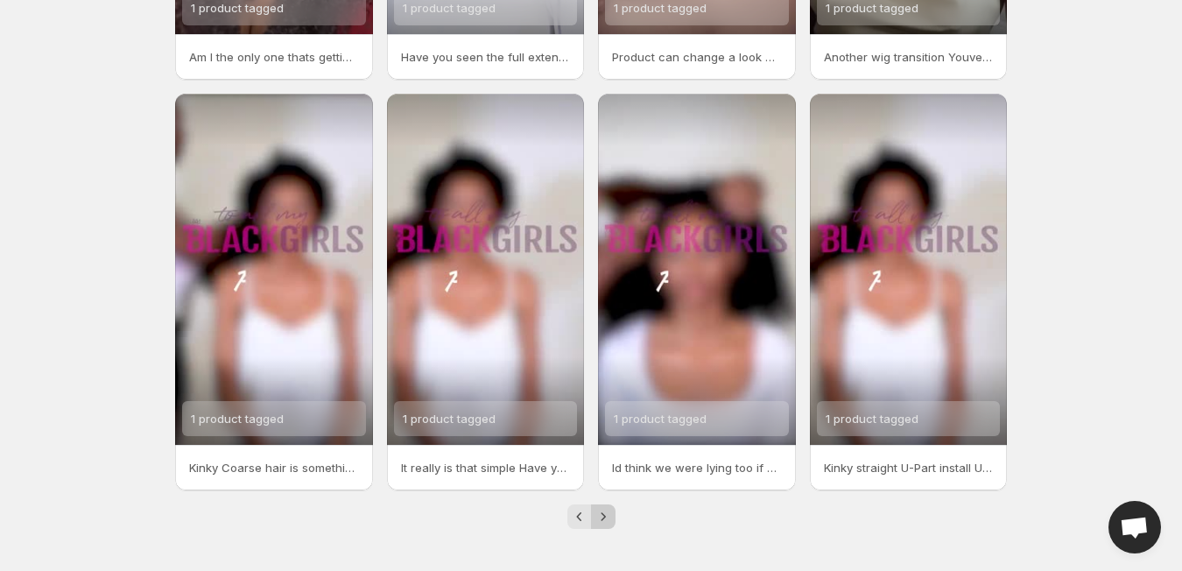
click at [608, 514] on icon "Next" at bounding box center [604, 517] width 18 height 18
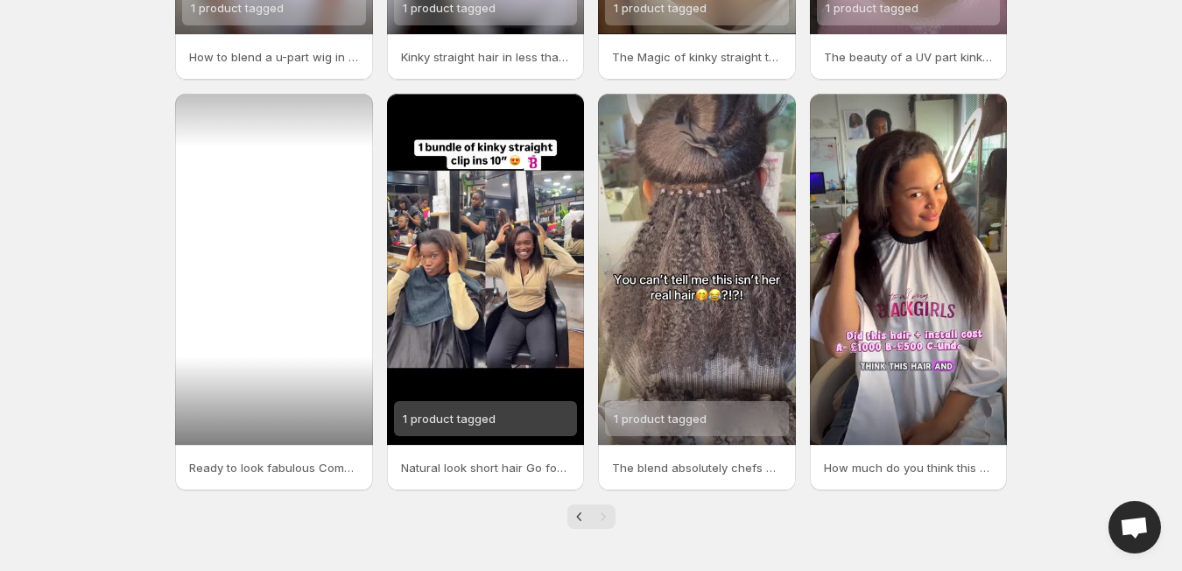
click at [313, 375] on div at bounding box center [274, 269] width 198 height 351
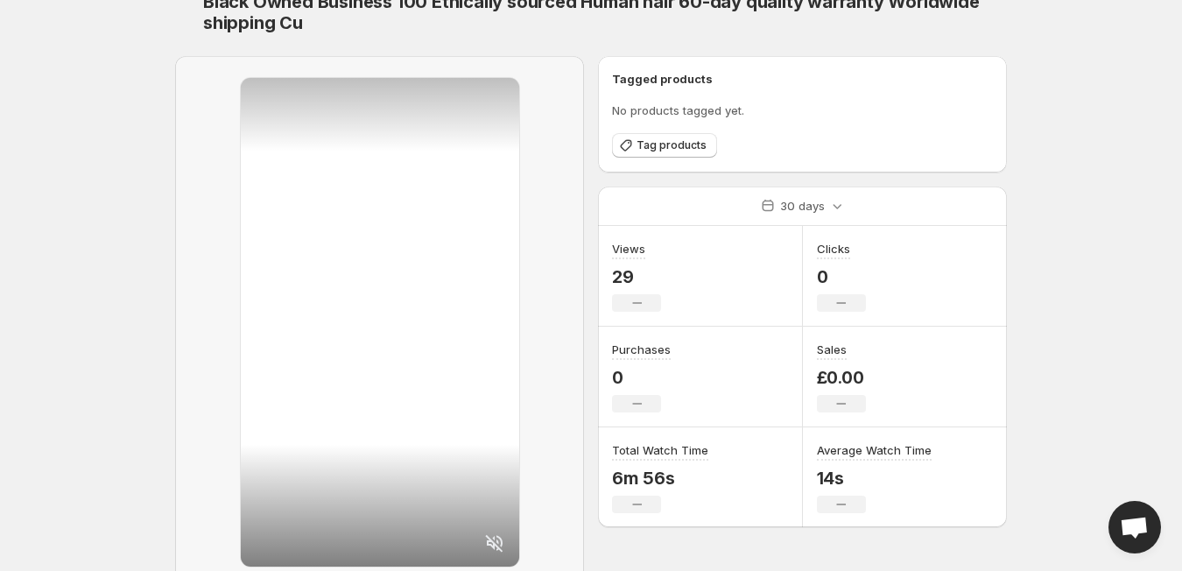
scroll to position [55, 0]
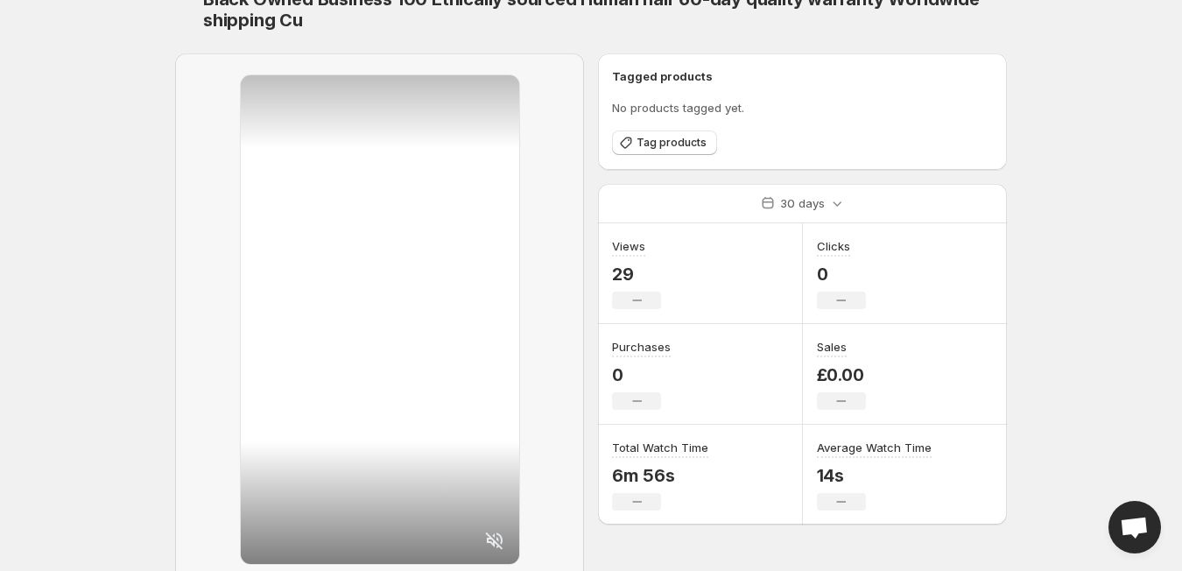
click at [414, 382] on div at bounding box center [380, 319] width 279 height 489
click at [496, 542] on icon at bounding box center [494, 541] width 18 height 18
click at [420, 286] on div at bounding box center [380, 319] width 279 height 489
click at [474, 332] on div at bounding box center [380, 319] width 279 height 489
click at [324, 396] on div at bounding box center [380, 319] width 279 height 489
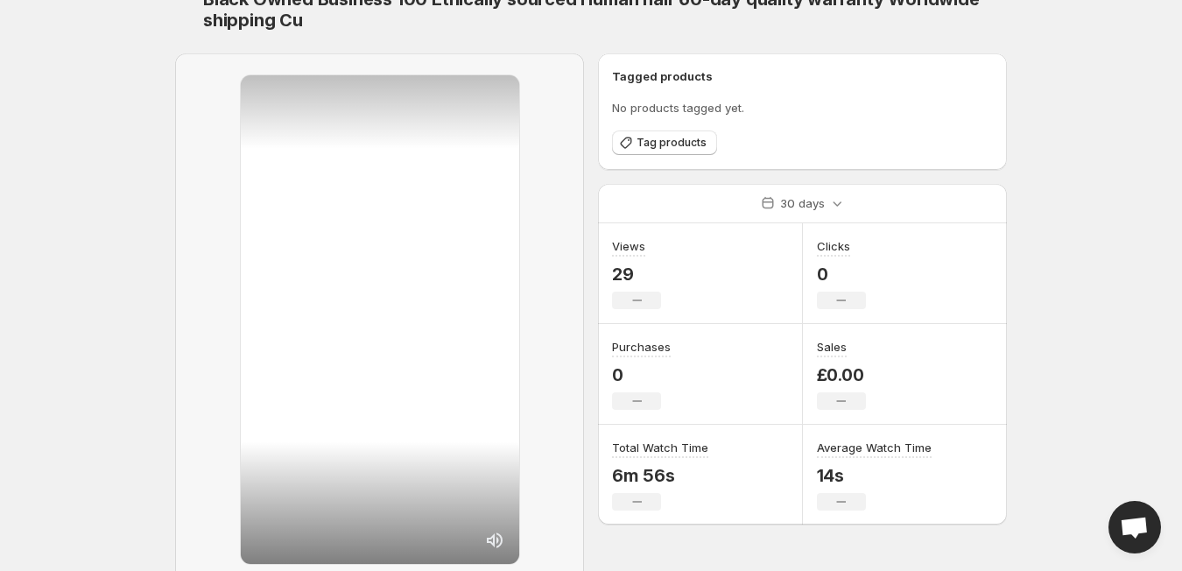
click at [245, 114] on div at bounding box center [380, 319] width 279 height 489
click at [138, 101] on body "Home Feeds Videos Subscription Settings Ready to look fabulous Comment BOOK and…" at bounding box center [591, 230] width 1182 height 571
click at [409, 328] on div at bounding box center [380, 319] width 279 height 489
click at [1154, 148] on body "Home Feeds Videos Subscription Settings Ready to look fabulous Comment BOOK and…" at bounding box center [591, 230] width 1182 height 571
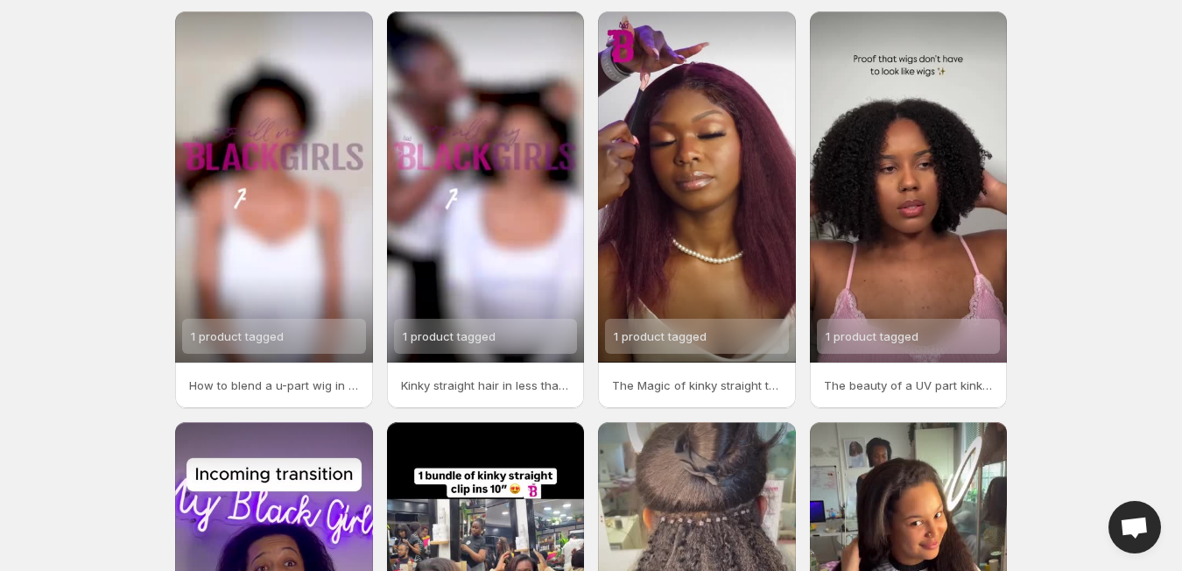
scroll to position [384, 0]
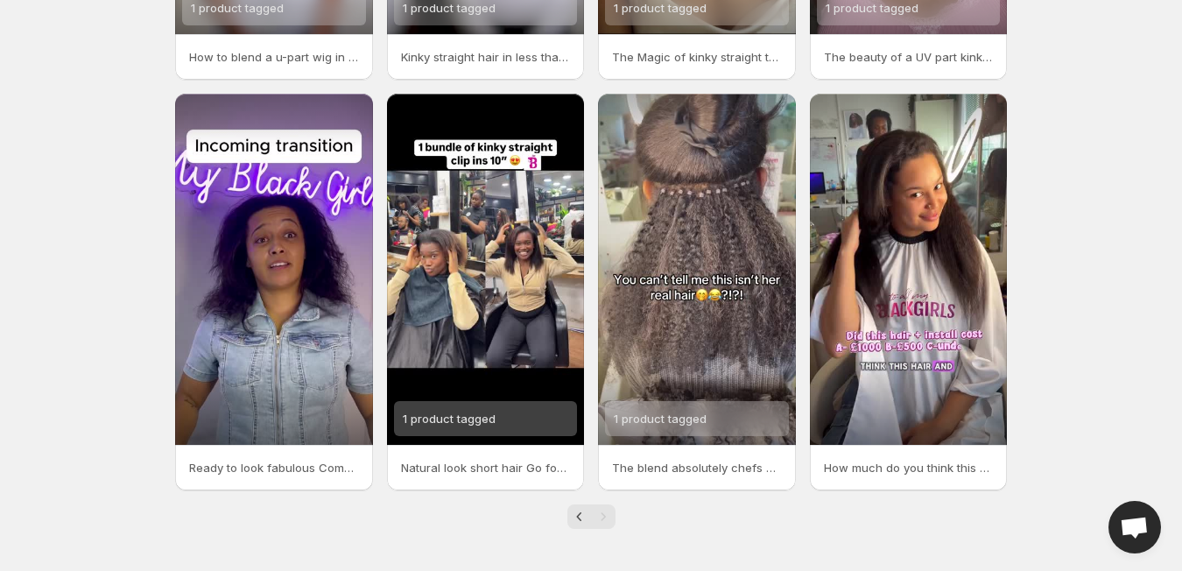
click at [596, 520] on div "Pagination" at bounding box center [603, 517] width 25 height 25
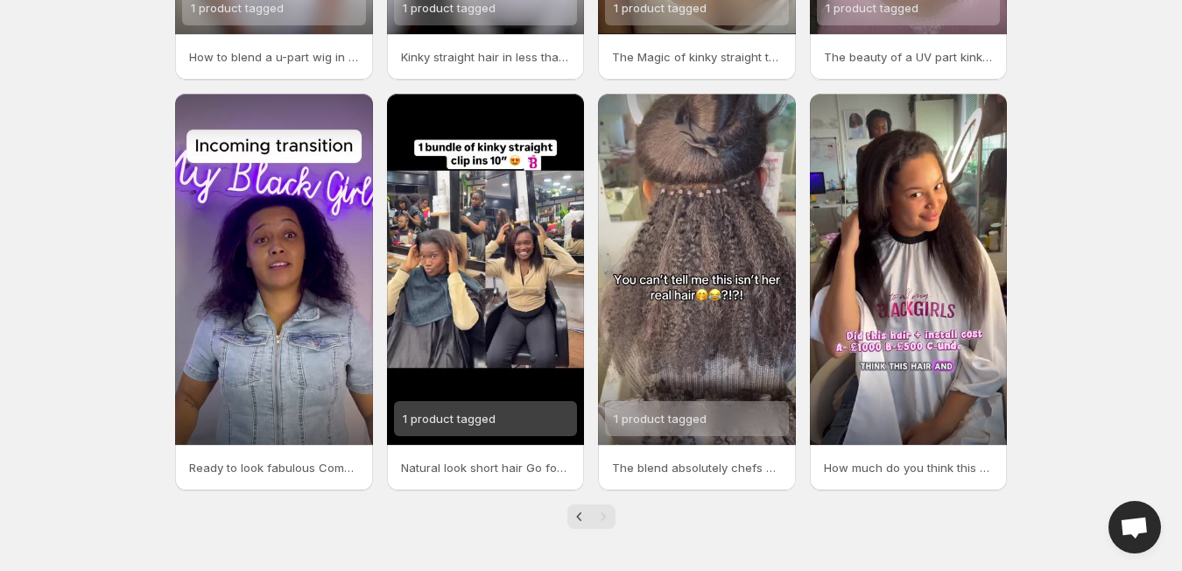
click at [605, 520] on div "Pagination" at bounding box center [603, 517] width 25 height 25
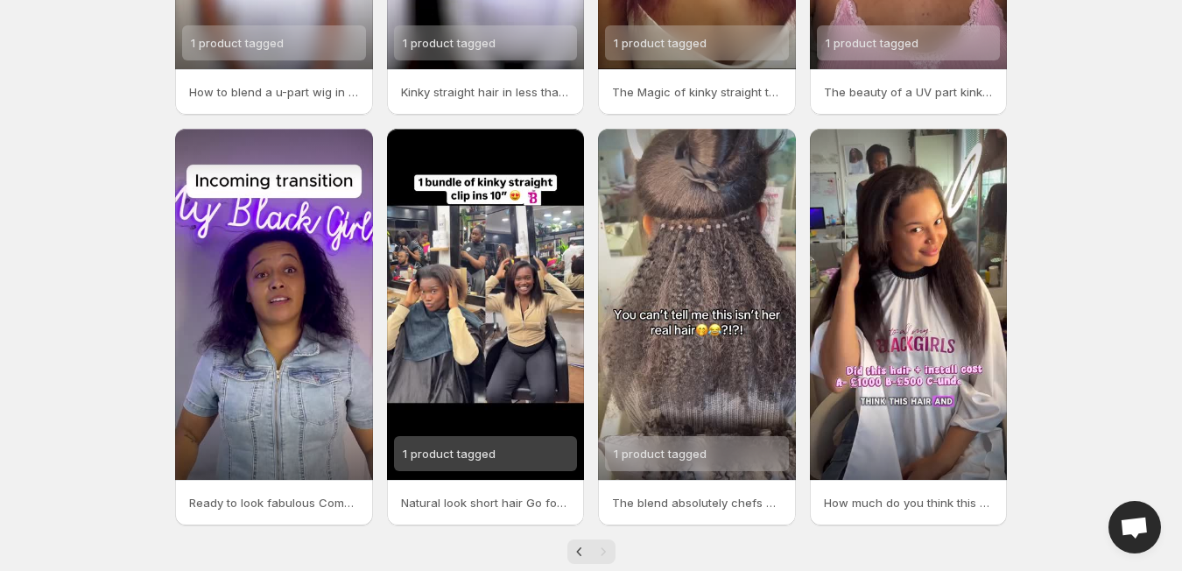
scroll to position [357, 0]
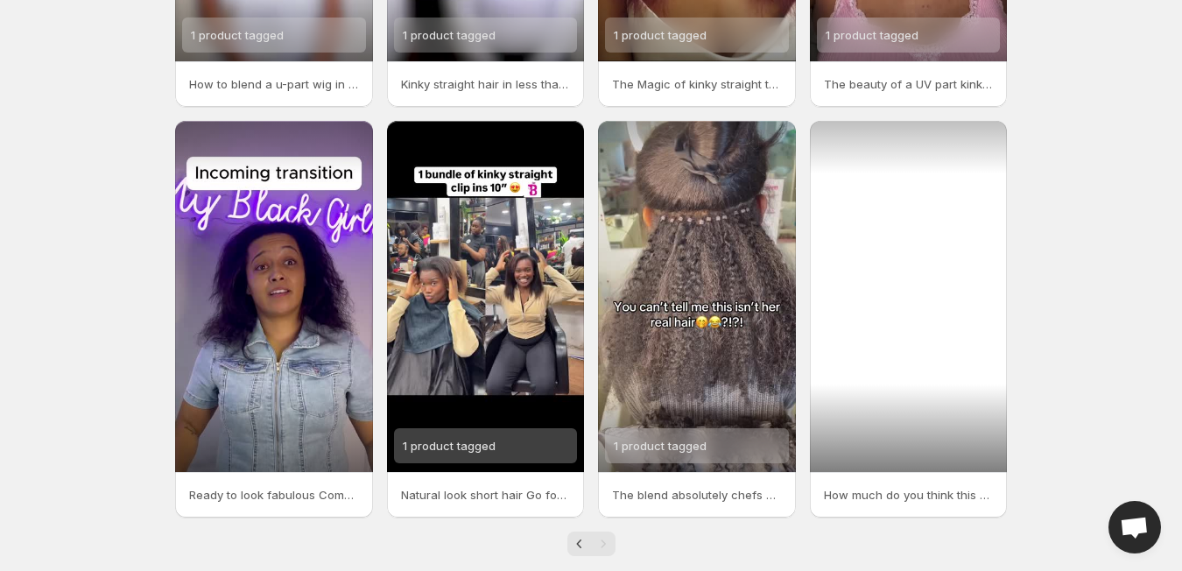
click at [918, 292] on div at bounding box center [909, 296] width 198 height 351
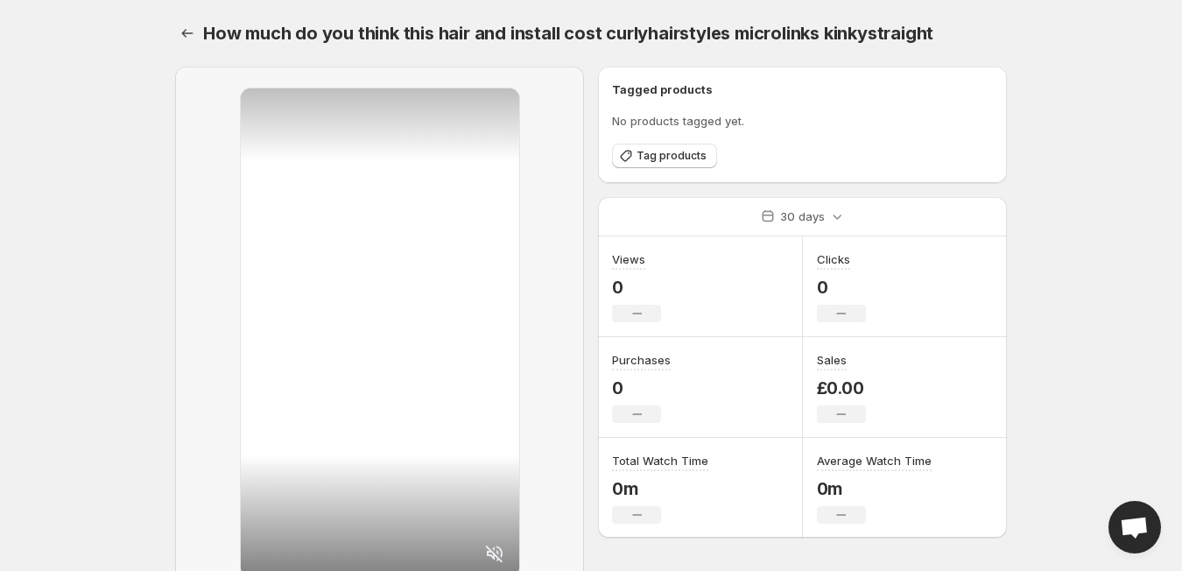
click at [490, 547] on icon at bounding box center [494, 553] width 21 height 21
click at [493, 554] on icon at bounding box center [494, 554] width 18 height 18
click at [498, 549] on icon at bounding box center [494, 553] width 21 height 21
click at [671, 157] on span "Tag products" at bounding box center [672, 156] width 70 height 14
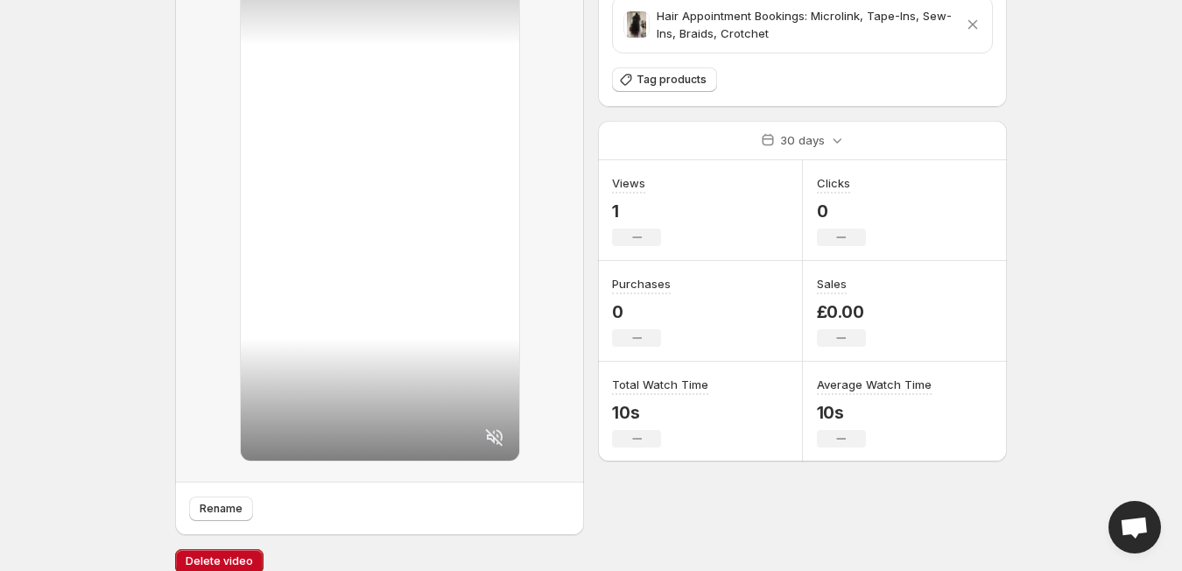
scroll to position [137, 0]
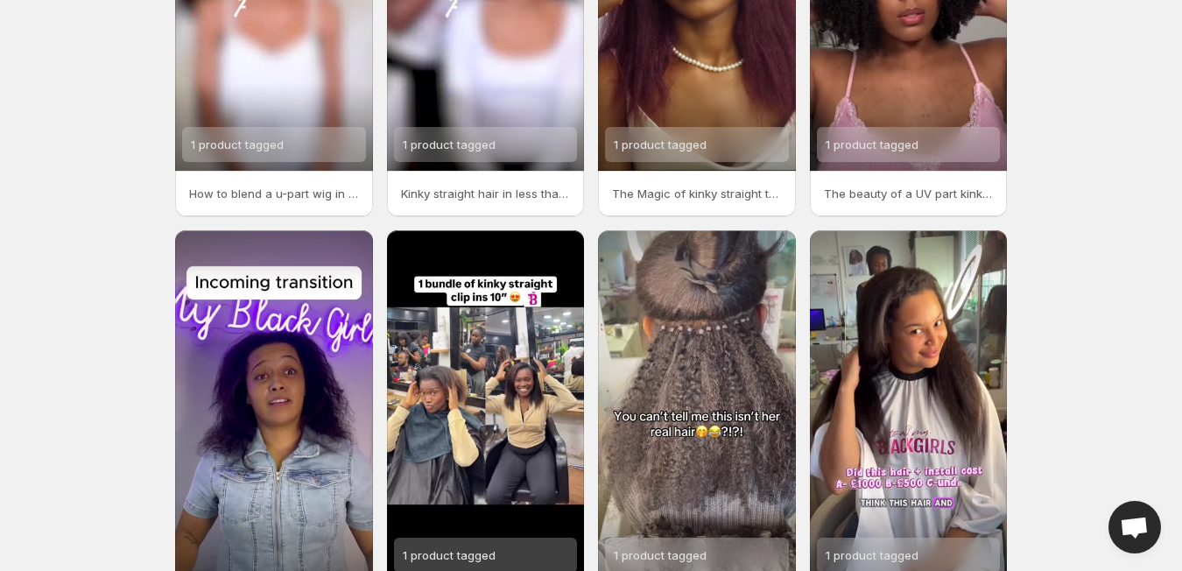
scroll to position [245, 0]
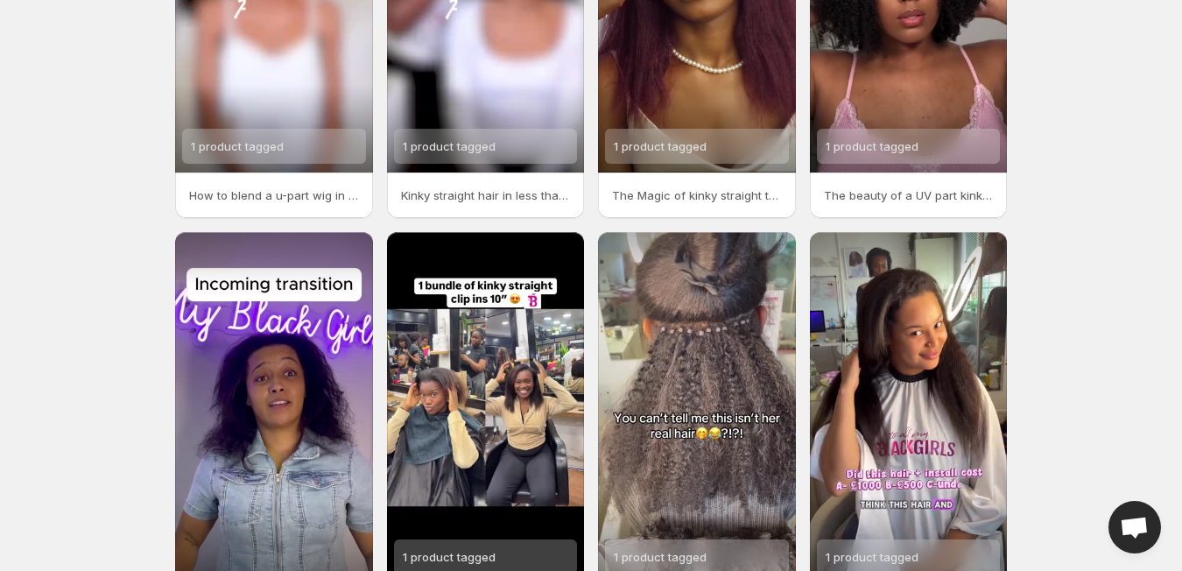
drag, startPoint x: 1175, startPoint y: 159, endPoint x: 1175, endPoint y: 145, distance: 14.9
click at [1175, 151] on body "Home Feeds Videos Subscription Settings Videos. This page is ready Videos Manag…" at bounding box center [591, 40] width 1182 height 571
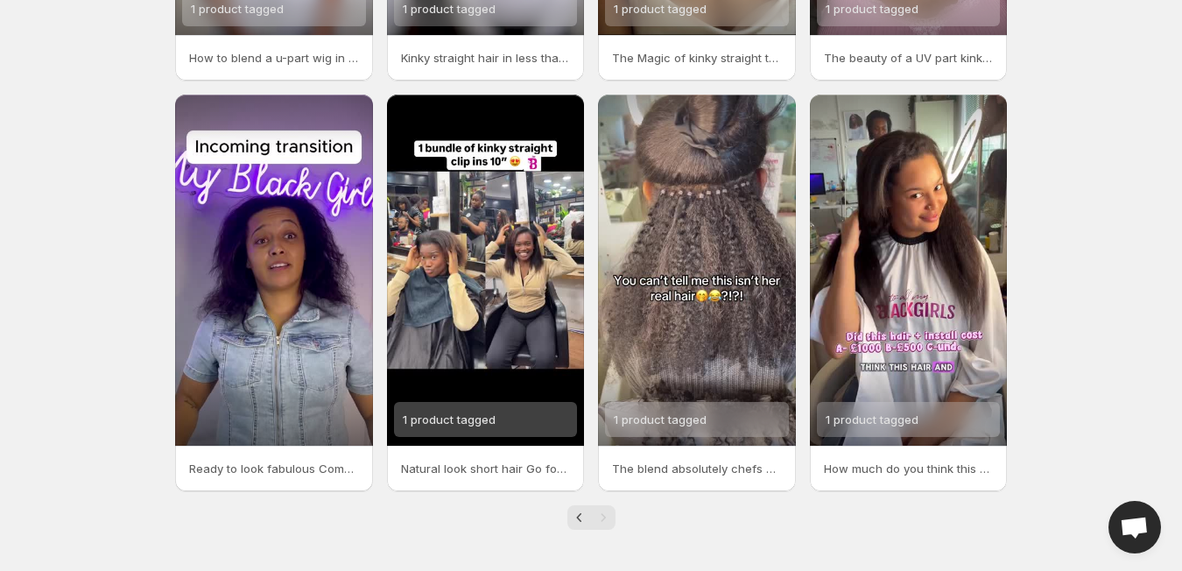
scroll to position [384, 0]
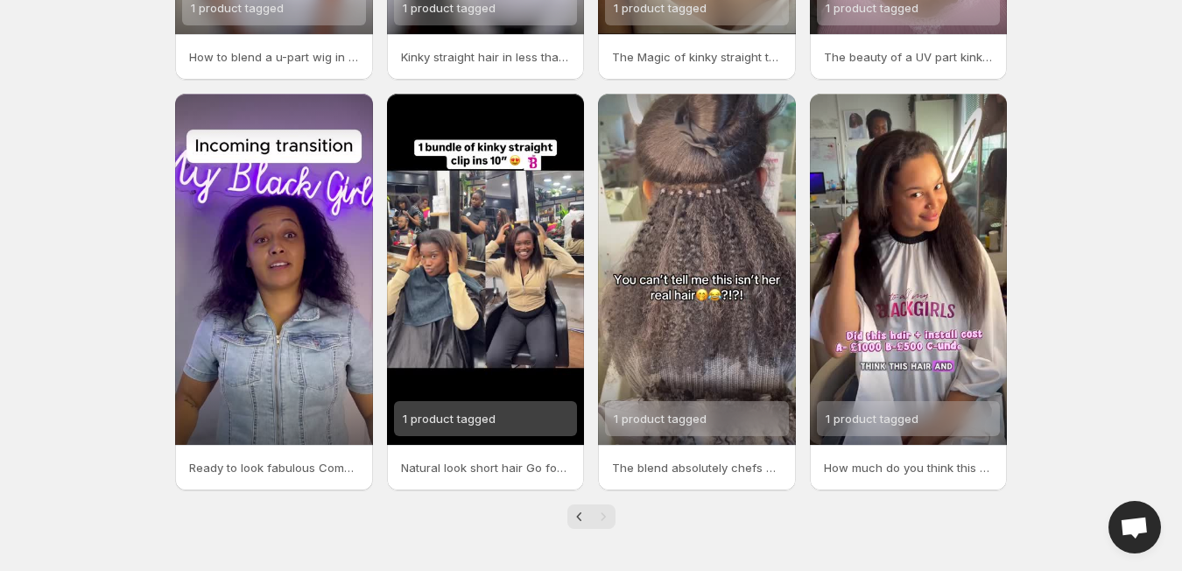
click at [603, 520] on div "Pagination" at bounding box center [603, 517] width 25 height 25
click at [603, 519] on div "Pagination" at bounding box center [603, 517] width 25 height 25
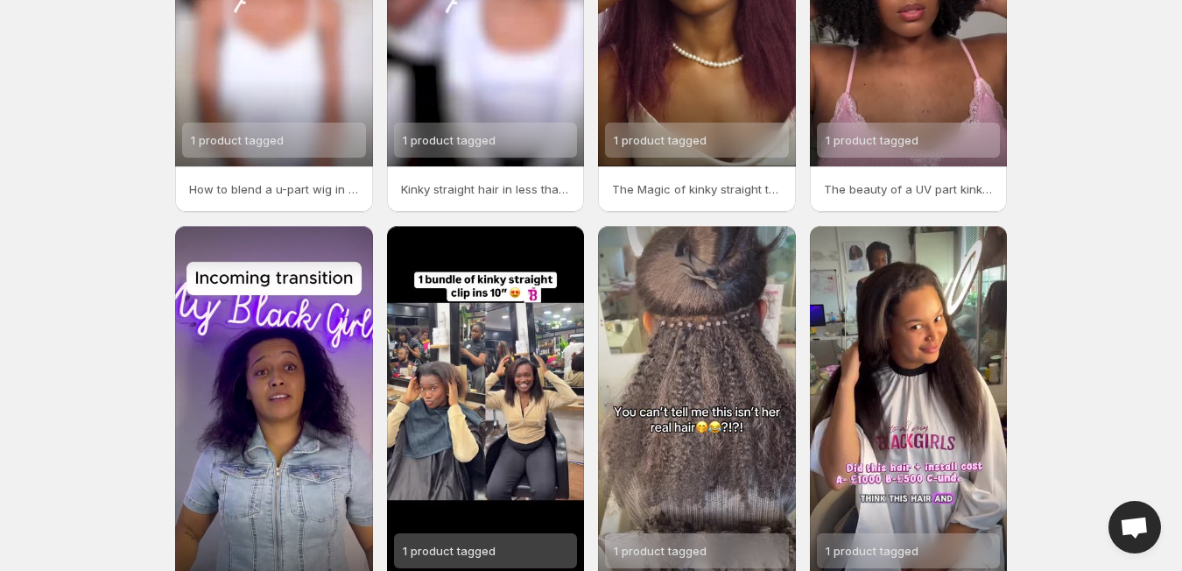
scroll to position [229, 0]
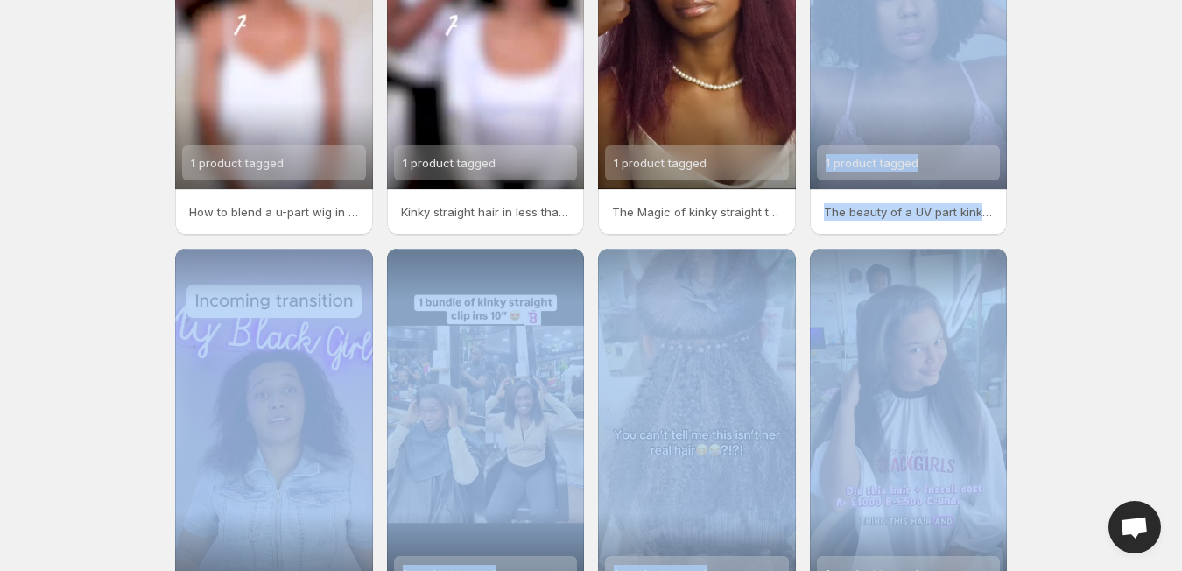
drag, startPoint x: 1174, startPoint y: 267, endPoint x: 1160, endPoint y: 162, distance: 106.0
click at [1160, 162] on body "Home Feeds Videos Subscription Settings Videos. This page is ready Videos Manag…" at bounding box center [591, 56] width 1182 height 571
click at [1133, 237] on body "Home Feeds Videos Subscription Settings Videos. This page is ready Videos Manag…" at bounding box center [591, 56] width 1182 height 571
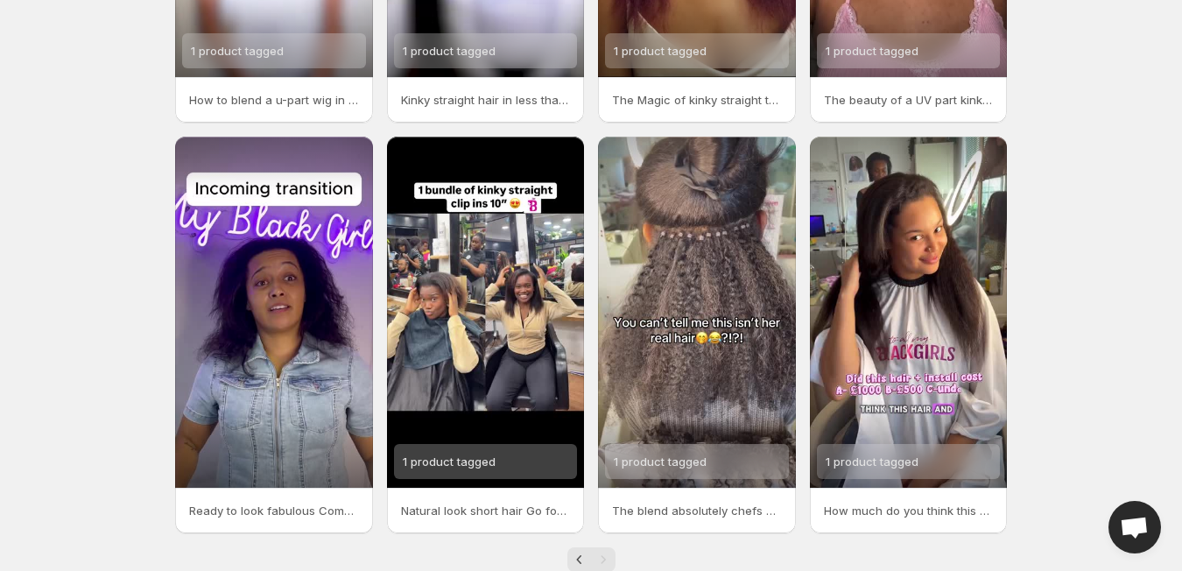
scroll to position [359, 0]
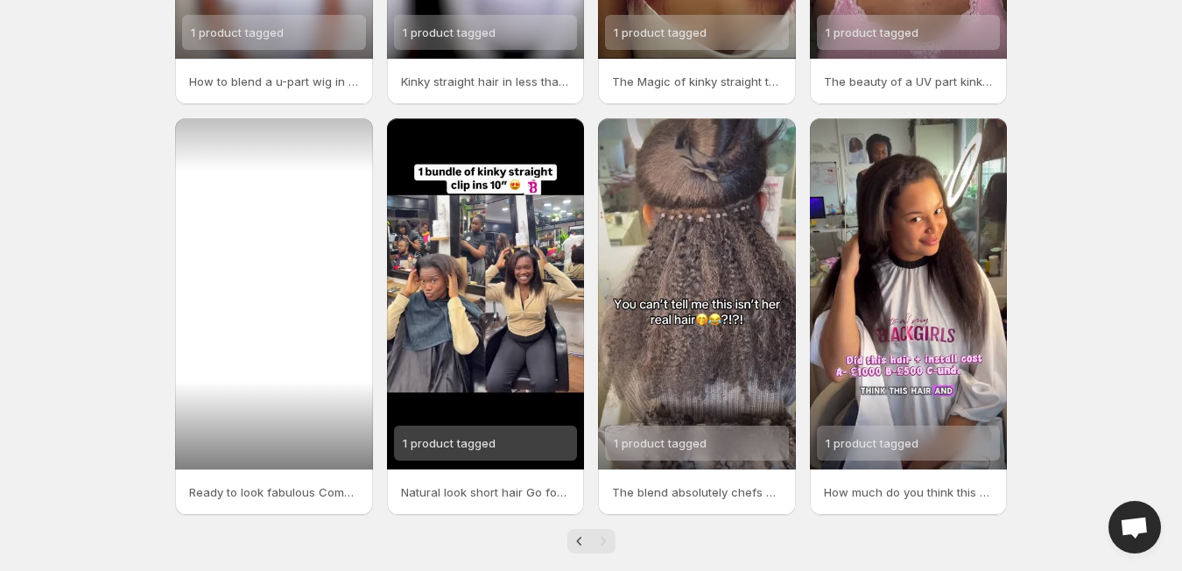
click at [277, 311] on div at bounding box center [274, 293] width 198 height 351
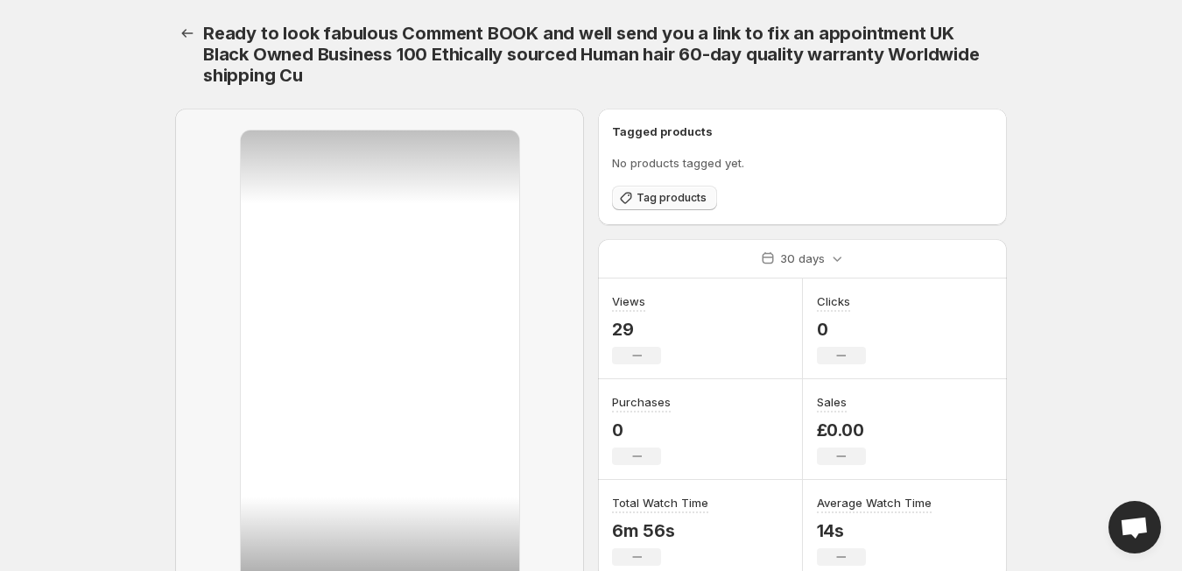
click at [656, 197] on span "Tag products" at bounding box center [672, 198] width 70 height 14
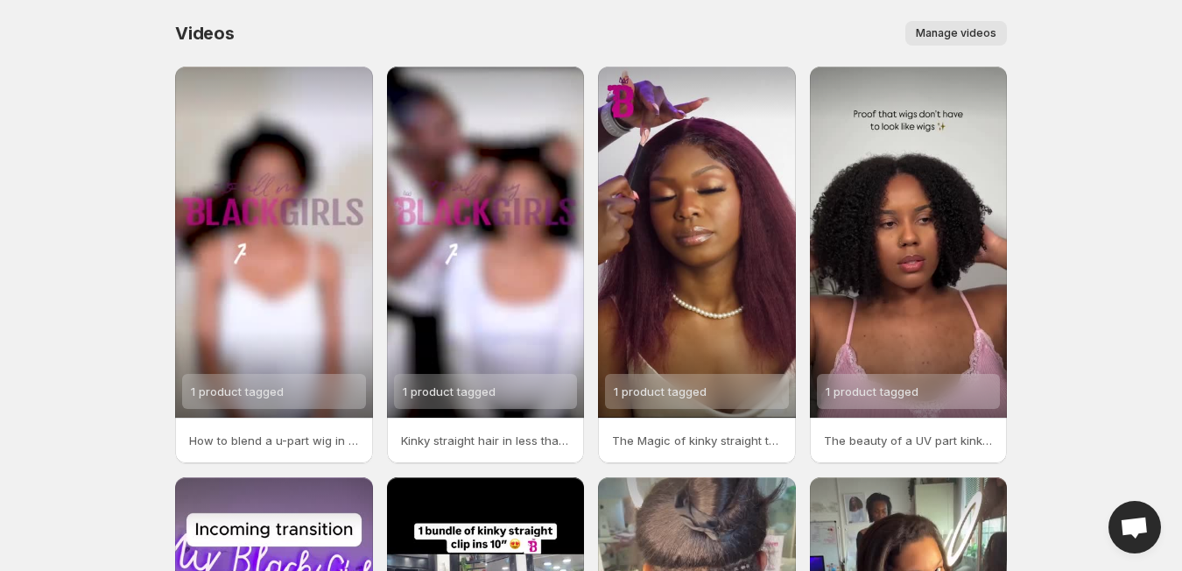
scroll to position [359, 0]
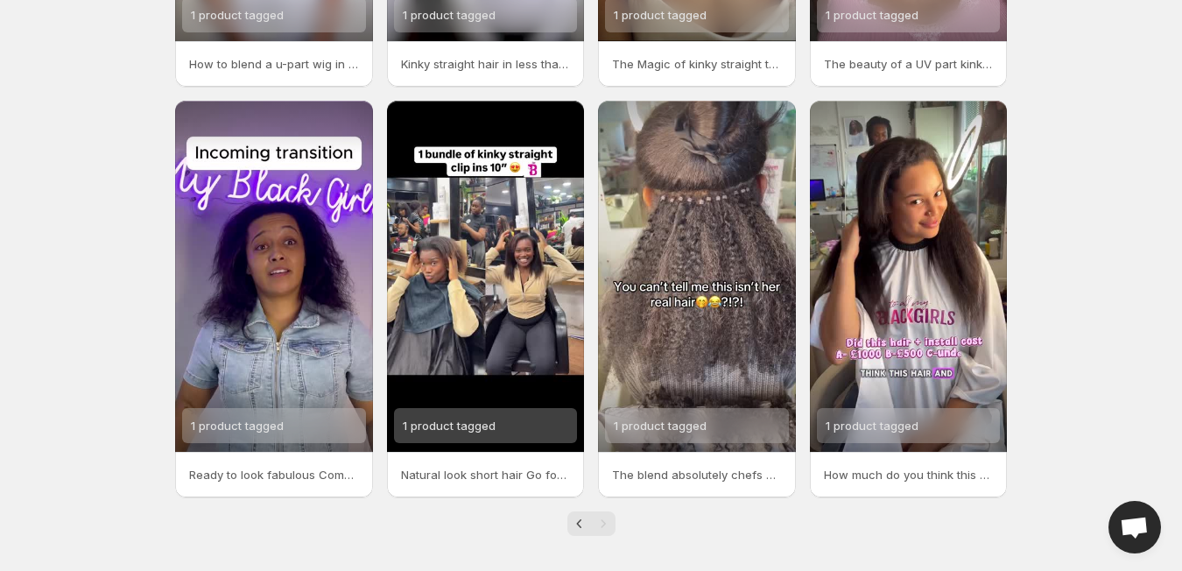
scroll to position [384, 0]
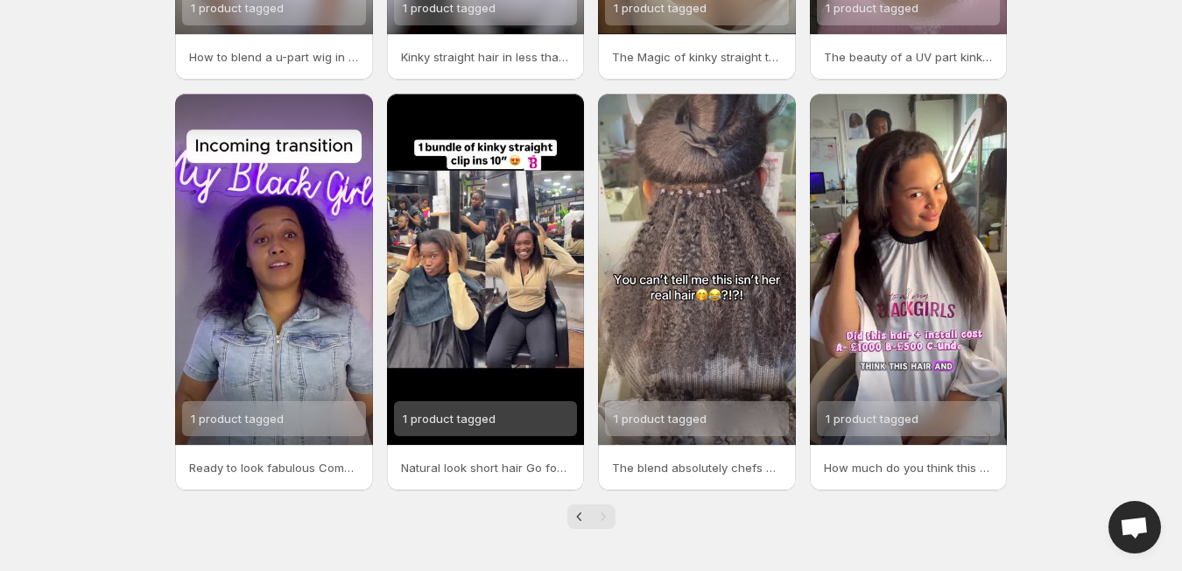
click at [604, 514] on div "Pagination" at bounding box center [603, 517] width 25 height 25
click at [598, 518] on div "Pagination" at bounding box center [603, 517] width 25 height 25
click at [601, 515] on div "Pagination" at bounding box center [603, 517] width 25 height 25
click at [576, 516] on icon "Previous" at bounding box center [580, 517] width 18 height 18
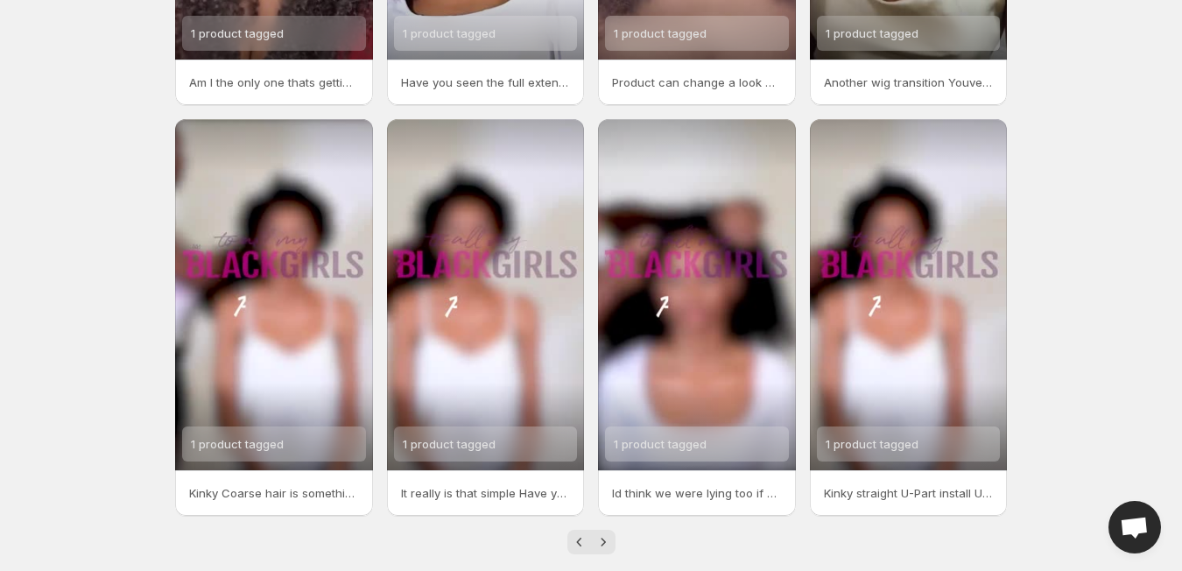
scroll to position [384, 0]
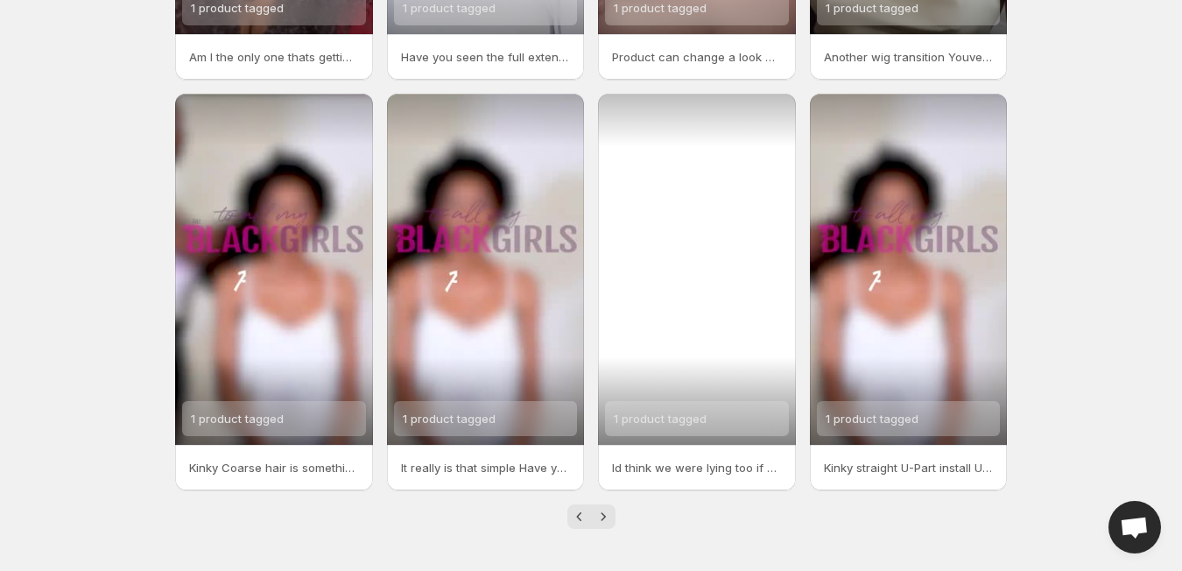
click at [674, 297] on div "1 product tagged" at bounding box center [697, 269] width 198 height 351
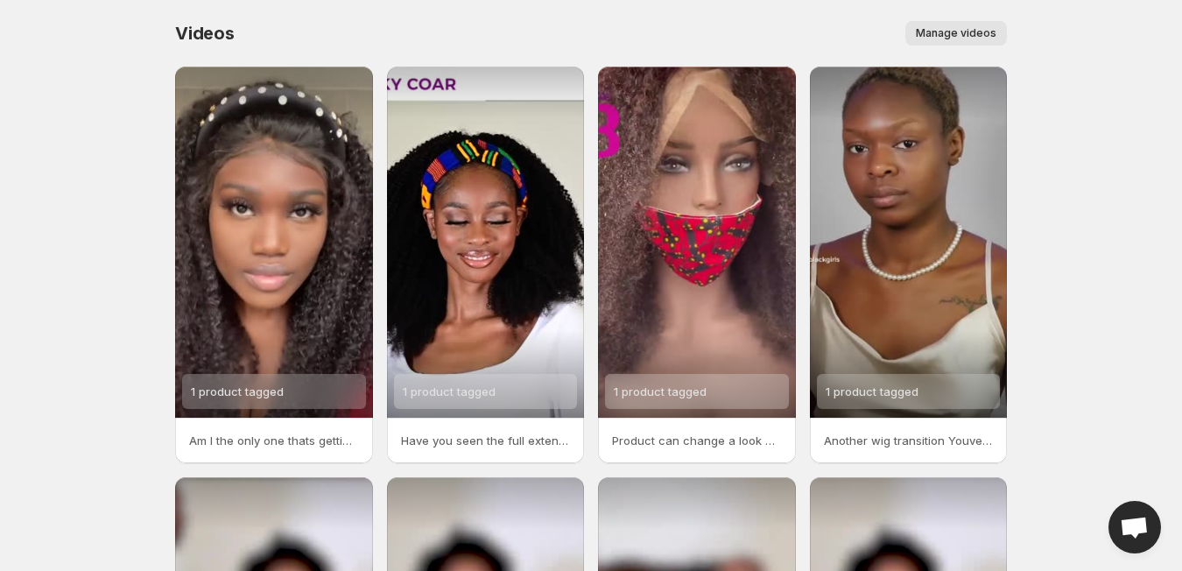
scroll to position [384, 0]
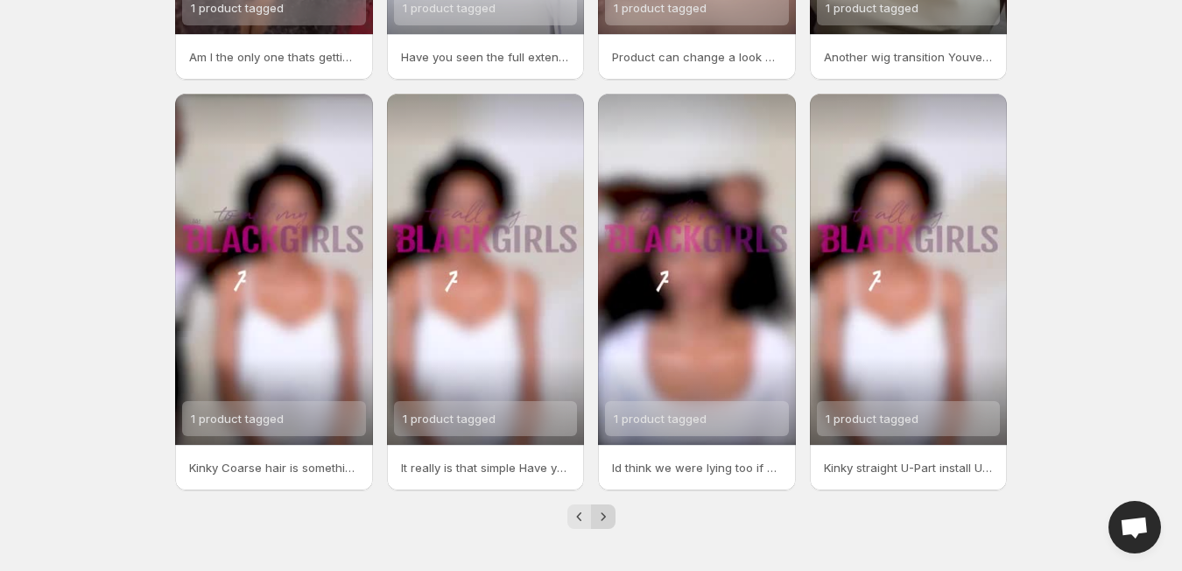
click at [598, 519] on icon "Next" at bounding box center [604, 517] width 18 height 18
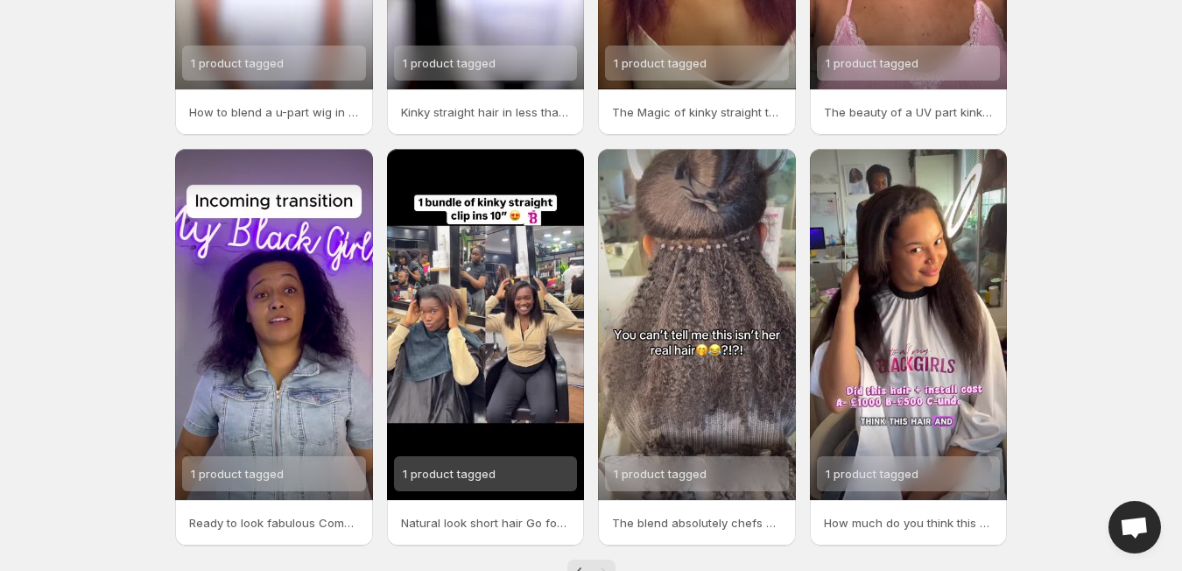
scroll to position [384, 0]
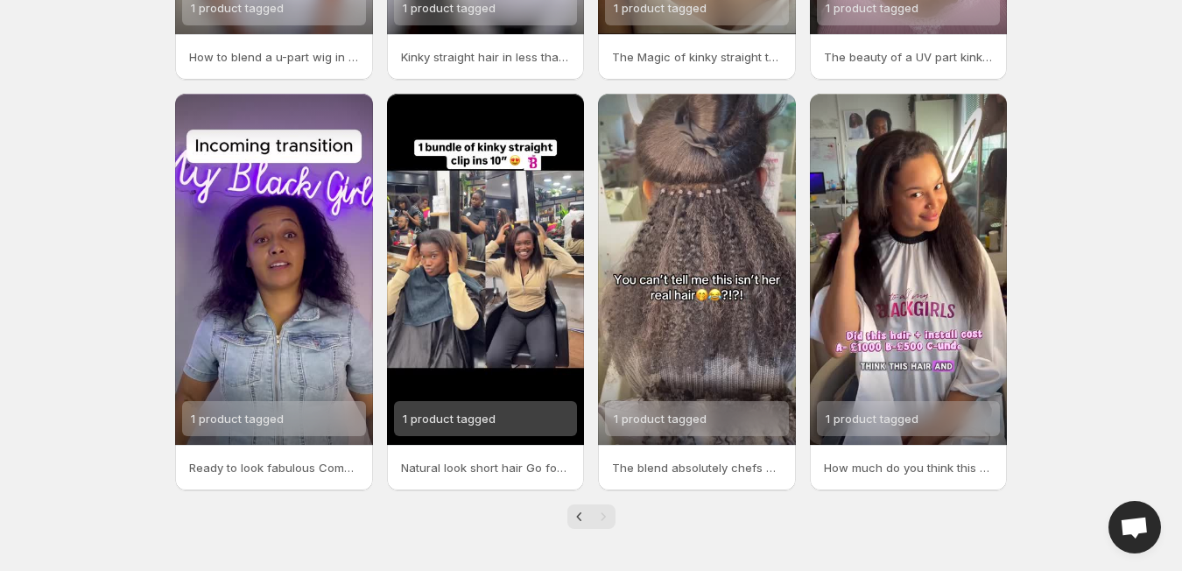
click at [607, 518] on div "Pagination" at bounding box center [603, 517] width 25 height 25
click at [607, 513] on div "Pagination" at bounding box center [603, 517] width 25 height 25
click at [604, 512] on div "Pagination" at bounding box center [603, 517] width 25 height 25
click at [575, 518] on icon "Previous" at bounding box center [580, 517] width 18 height 18
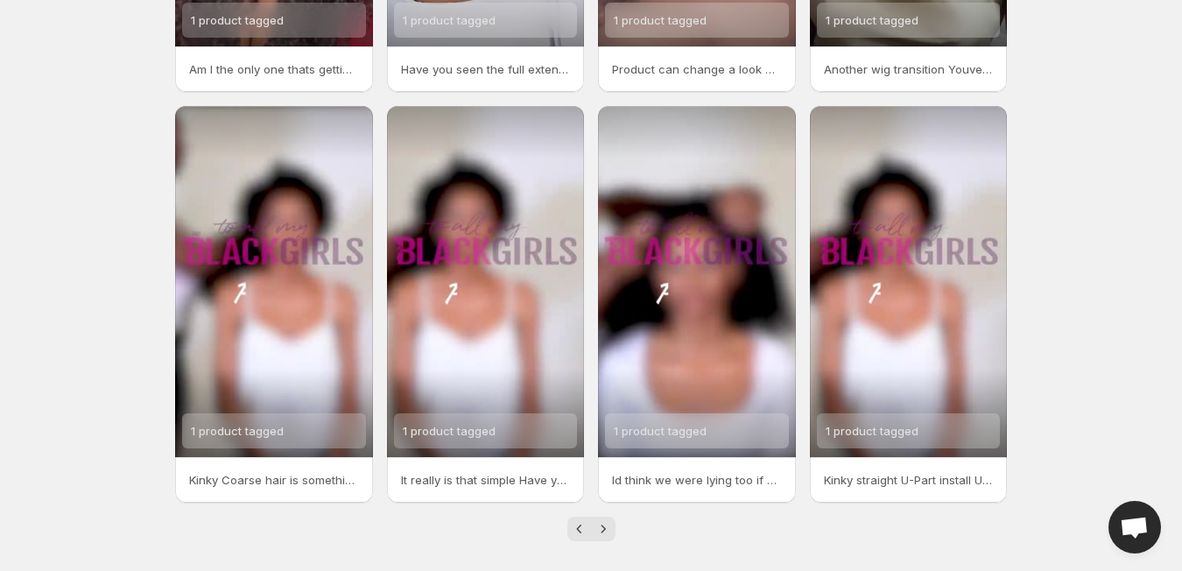
scroll to position [384, 0]
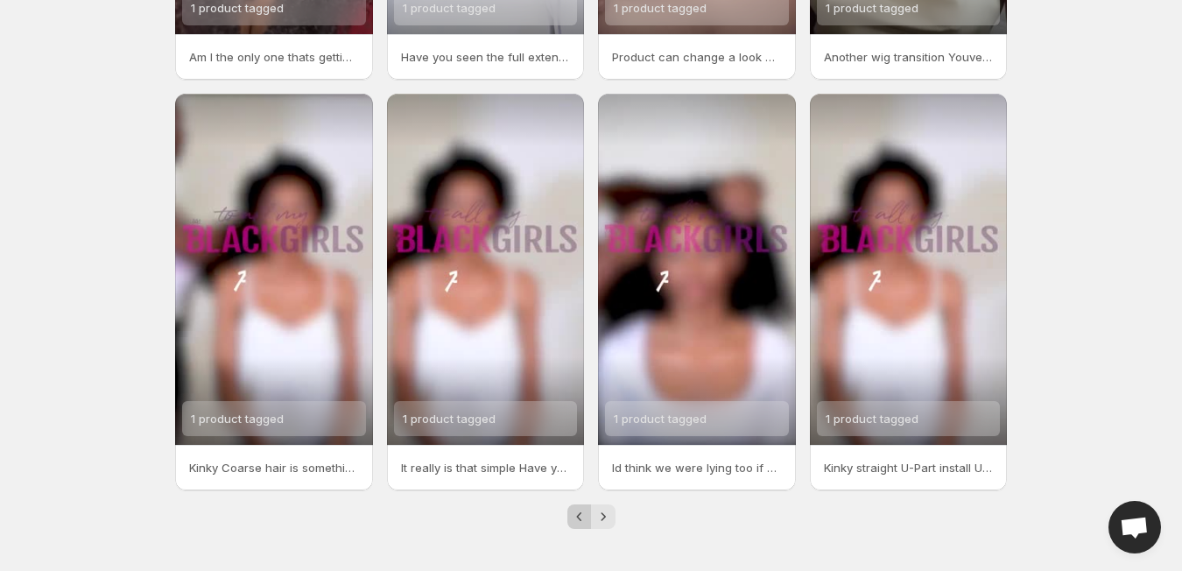
click at [578, 519] on icon "Previous" at bounding box center [578, 516] width 5 height 9
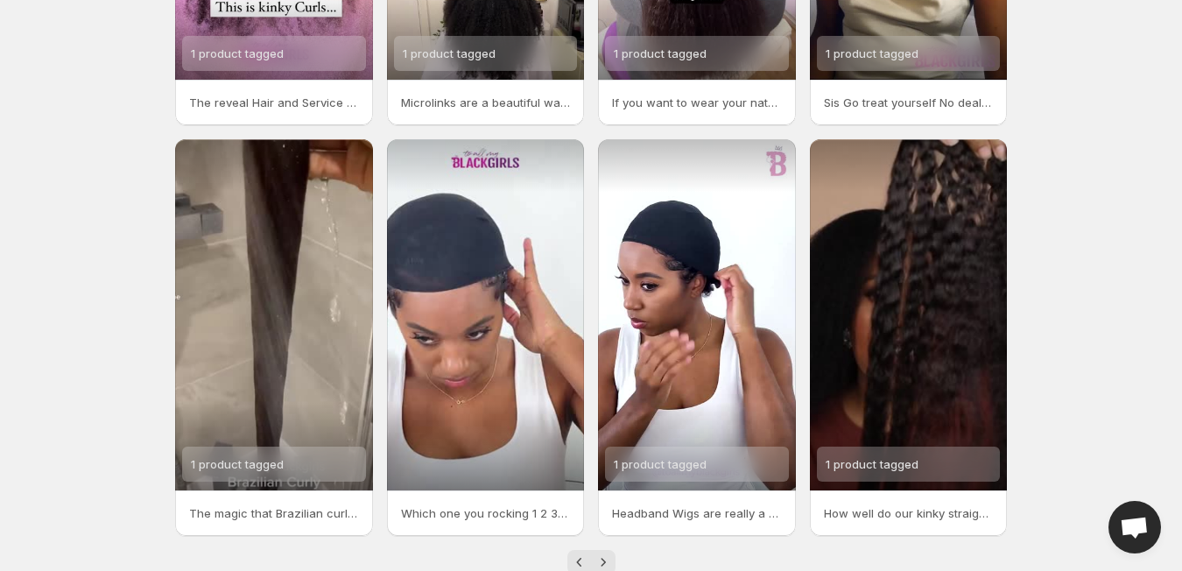
scroll to position [384, 0]
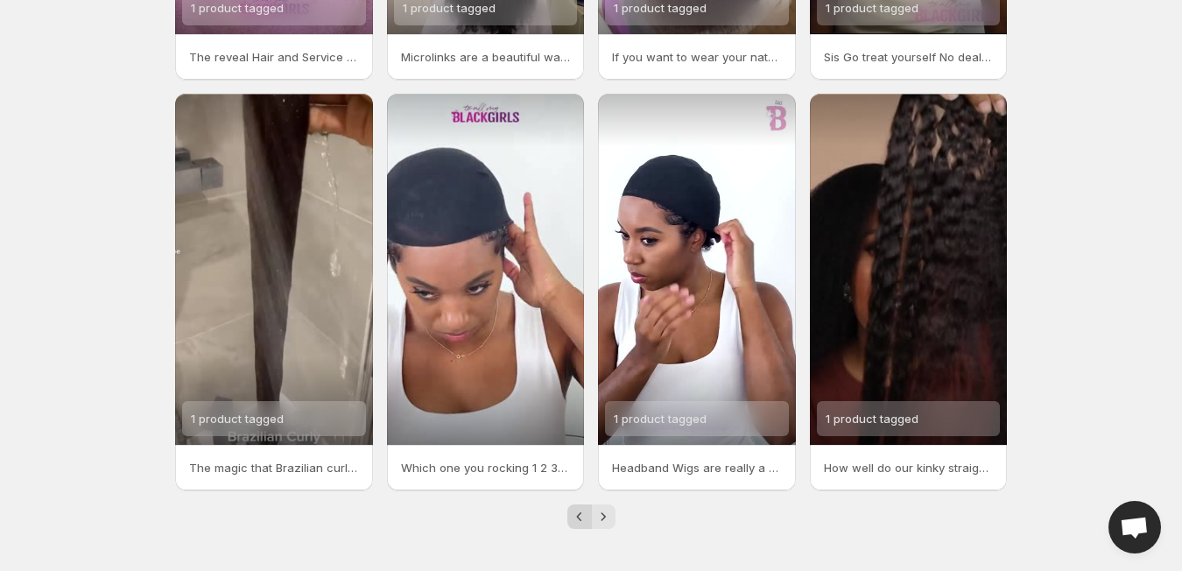
click at [575, 516] on icon "Previous" at bounding box center [580, 517] width 18 height 18
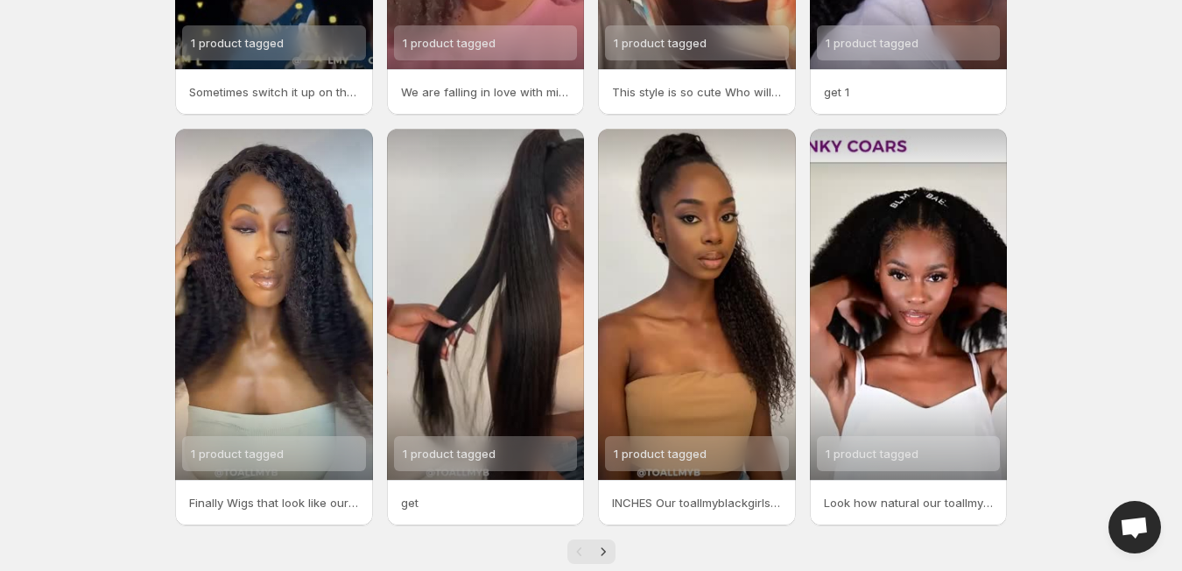
scroll to position [384, 0]
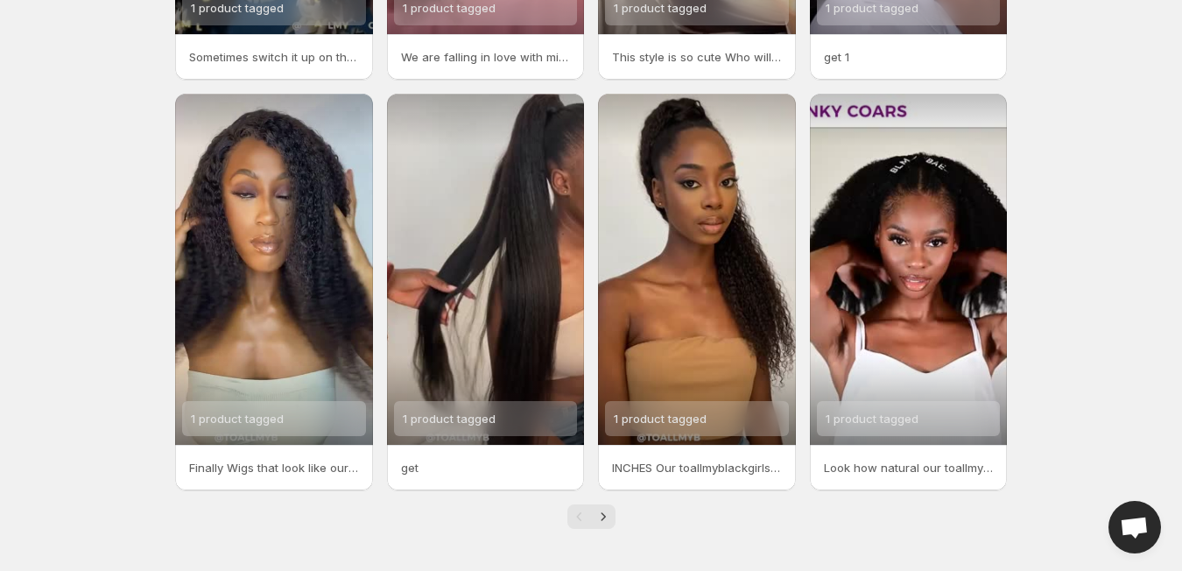
click at [578, 515] on div "Pagination" at bounding box center [580, 517] width 25 height 25
click at [602, 518] on icon "Next" at bounding box center [604, 517] width 18 height 18
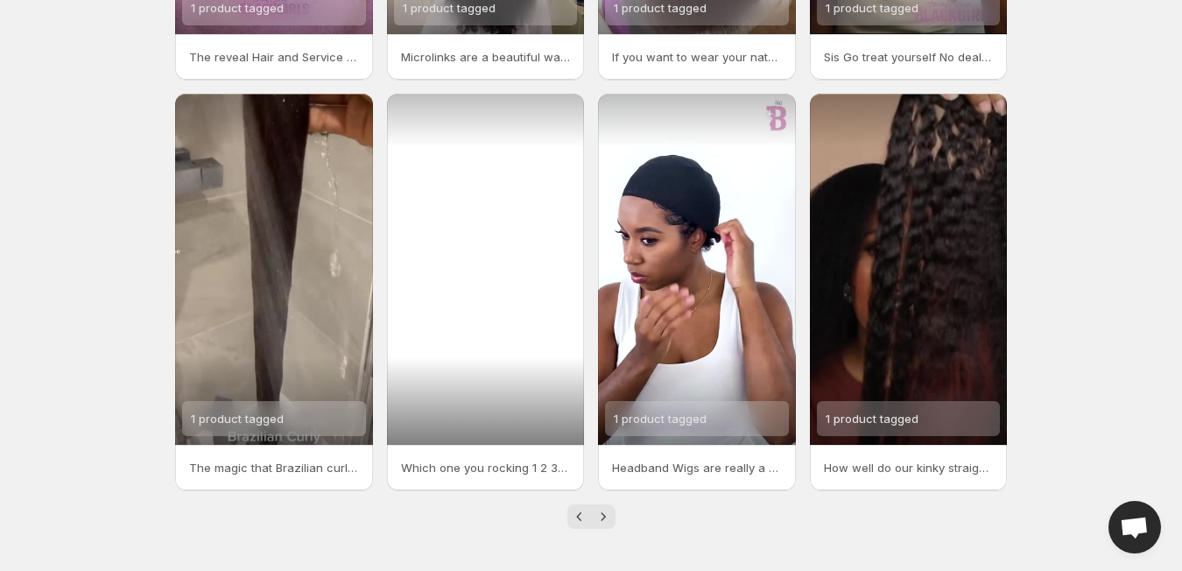
click at [433, 305] on div at bounding box center [486, 269] width 198 height 351
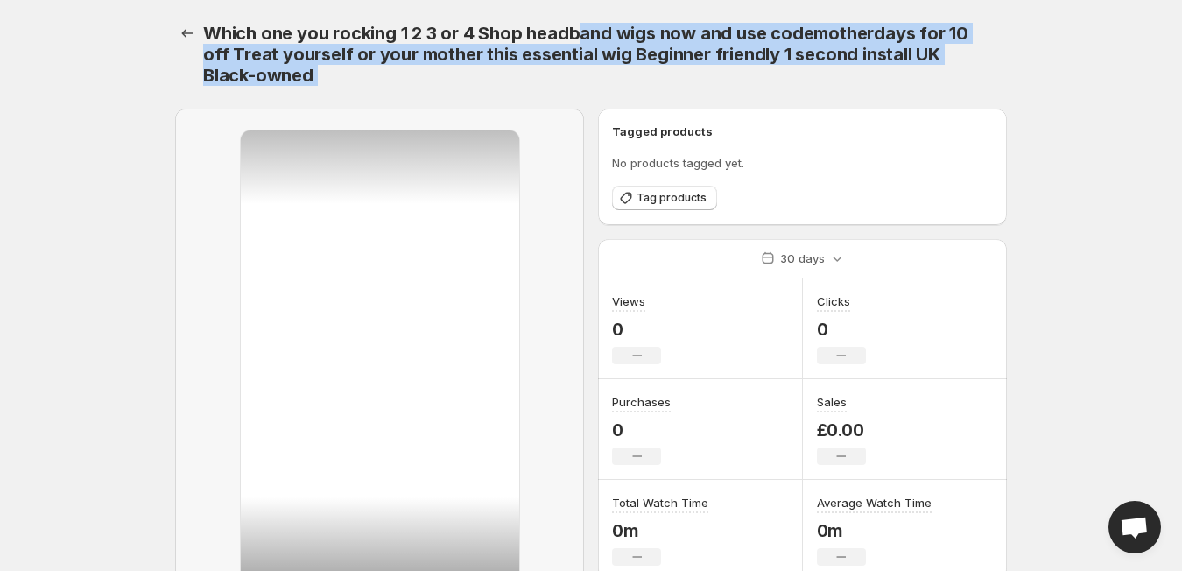
drag, startPoint x: 504, startPoint y: 277, endPoint x: 584, endPoint y: -52, distance: 338.2
click at [584, 0] on html "Home Feeds Videos Subscription Settings Which one you rocking 1 2 3 or 4 Shop h…" at bounding box center [591, 285] width 1182 height 571
click at [680, 195] on span "Tag products" at bounding box center [672, 198] width 70 height 14
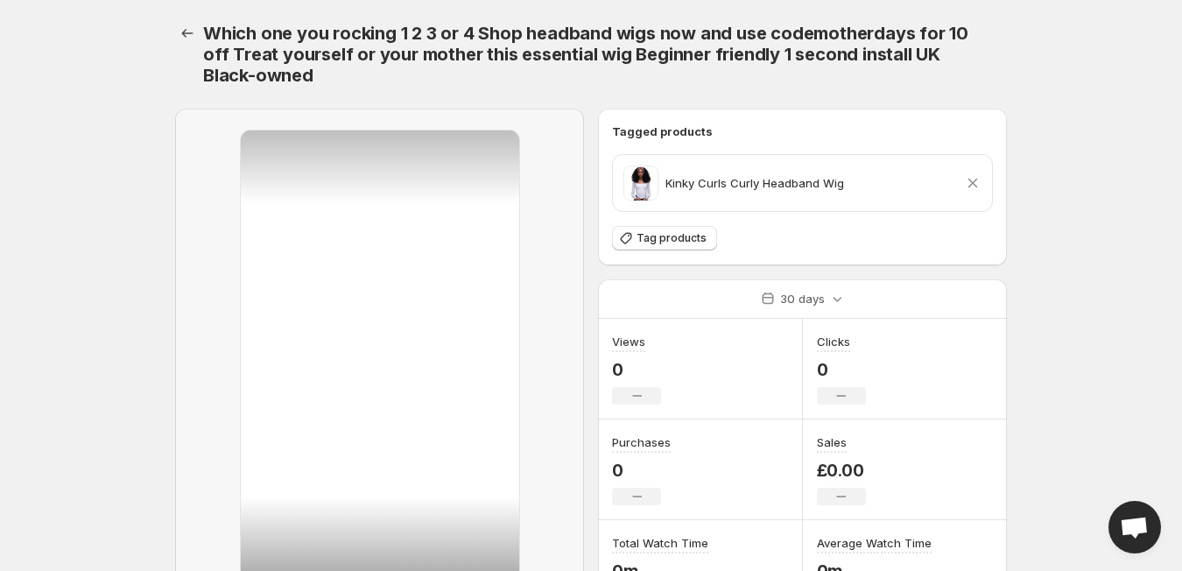
click at [1090, 187] on body "Home Feeds Videos Subscription Settings Which one you rocking 1 2 3 or 4 Shop h…" at bounding box center [591, 285] width 1182 height 571
click at [970, 180] on icon at bounding box center [974, 184] width 10 height 10
click at [977, 184] on icon at bounding box center [973, 183] width 18 height 18
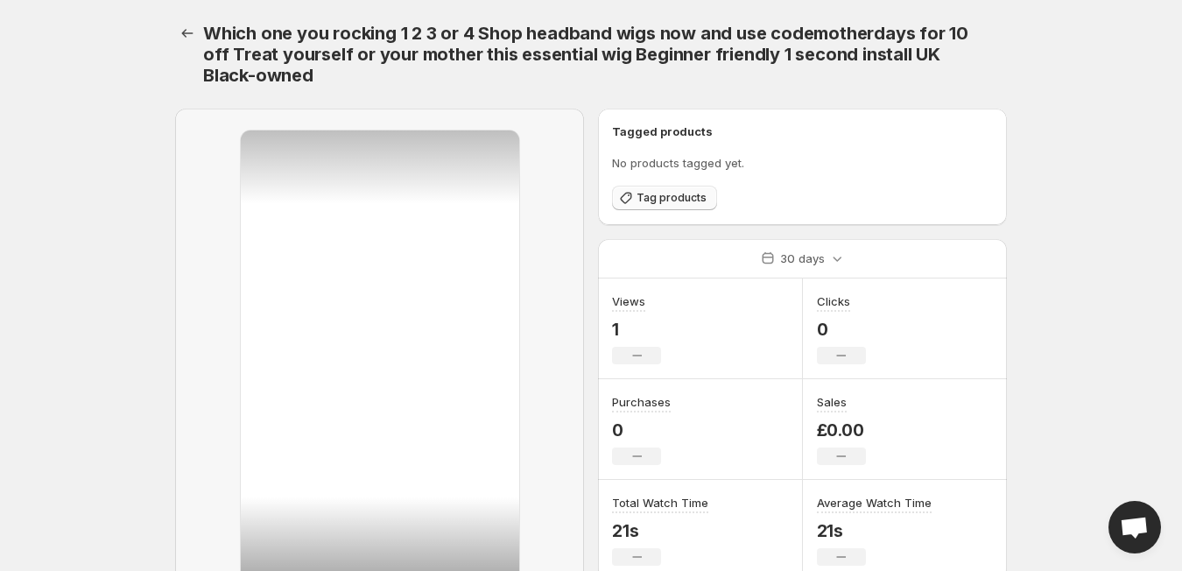
click at [667, 196] on span "Tag products" at bounding box center [672, 198] width 70 height 14
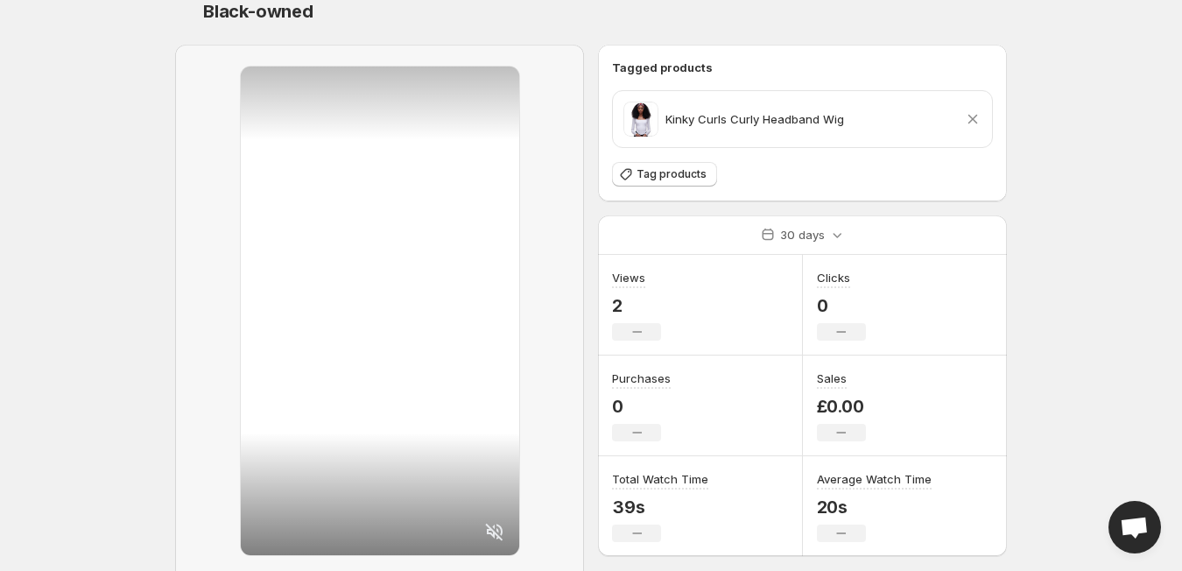
scroll to position [59, 0]
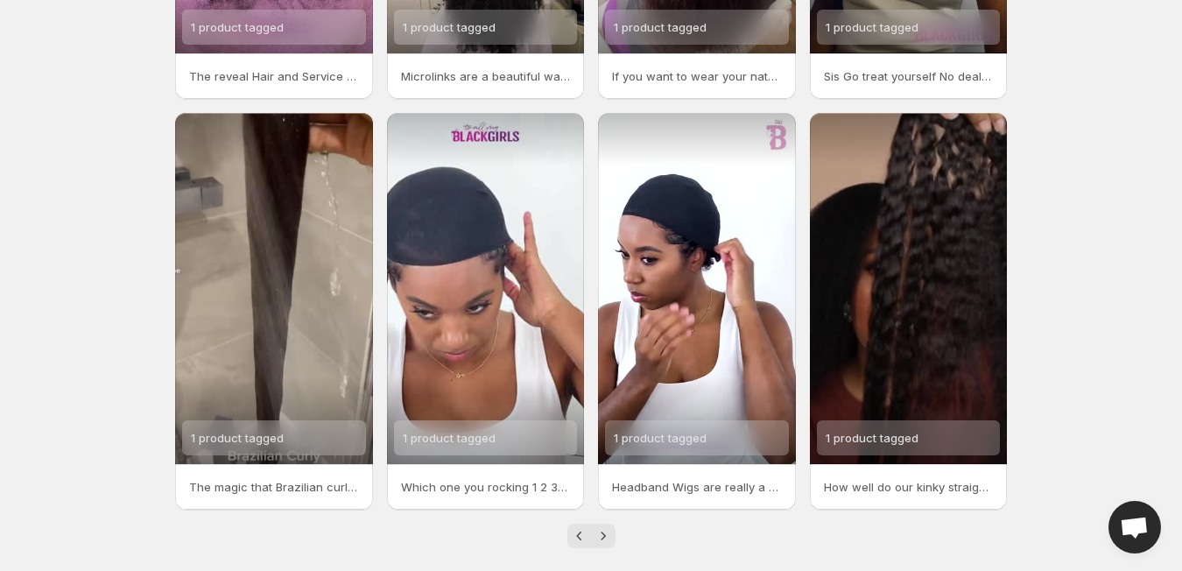
scroll to position [384, 0]
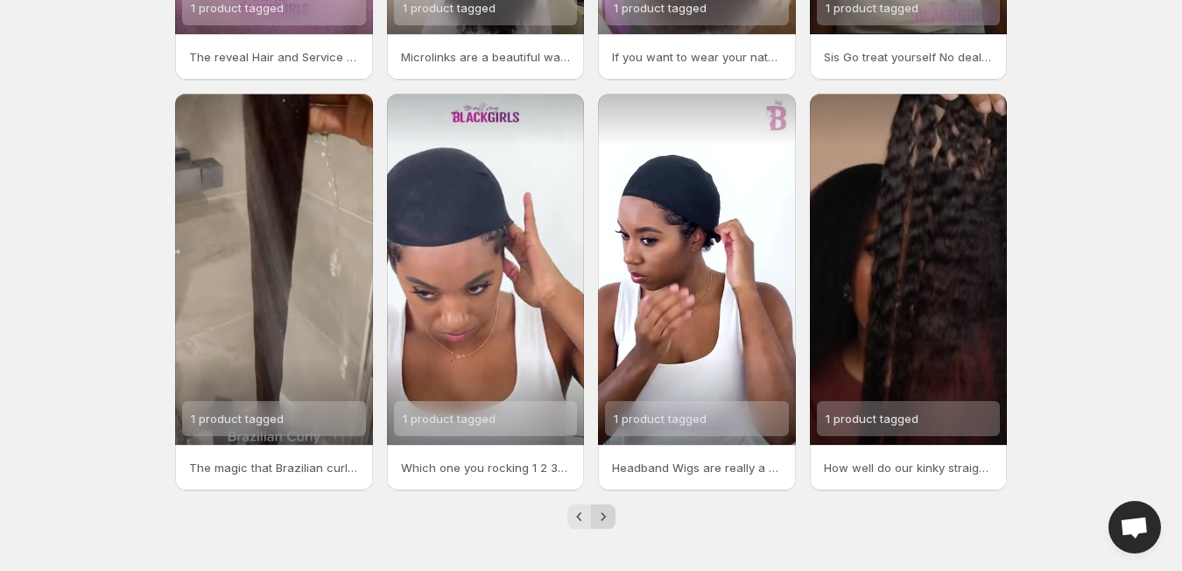
click at [608, 512] on icon "Next" at bounding box center [604, 517] width 18 height 18
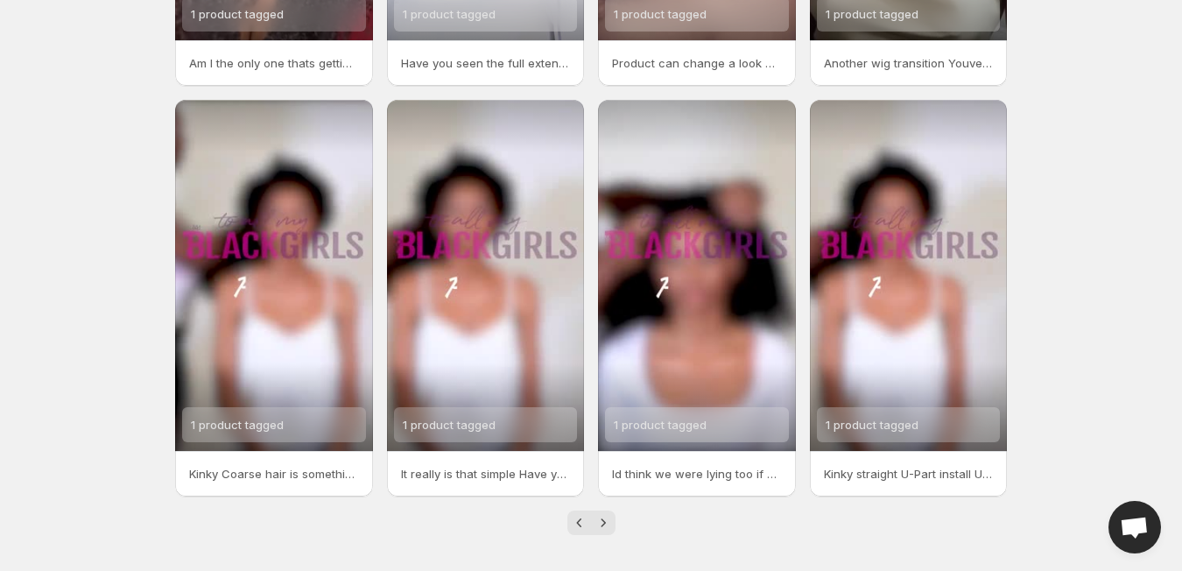
scroll to position [384, 0]
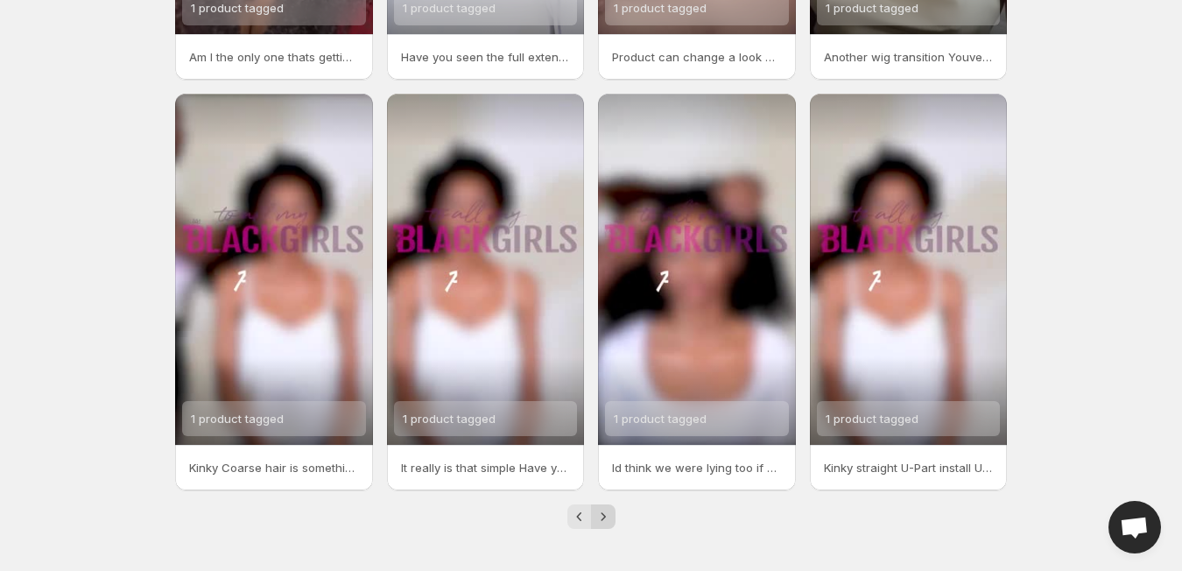
click at [608, 516] on icon "Next" at bounding box center [604, 517] width 18 height 18
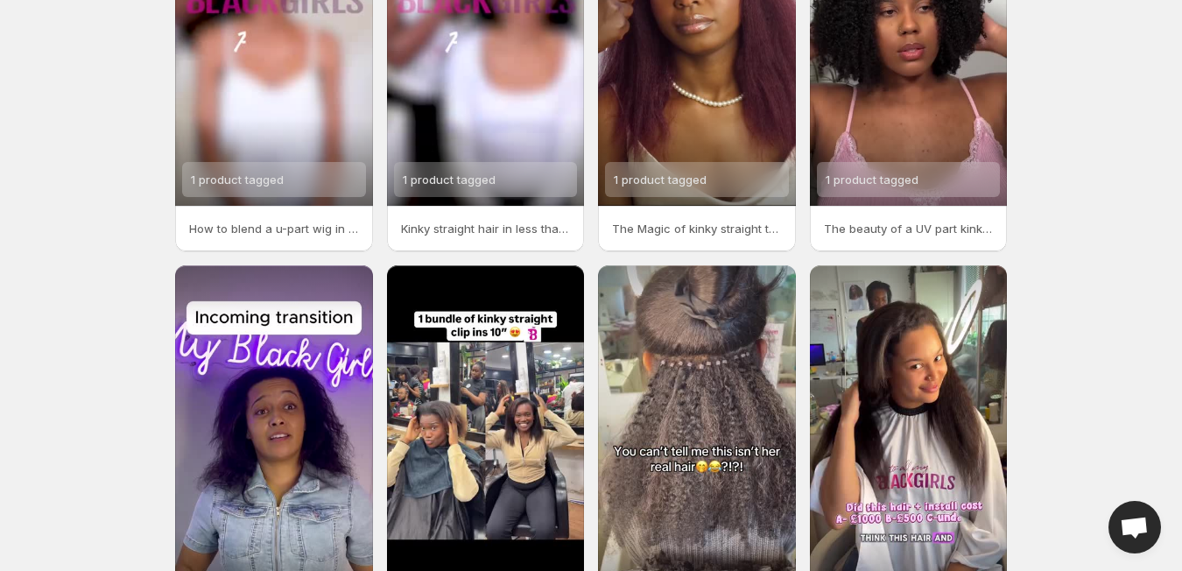
scroll to position [384, 0]
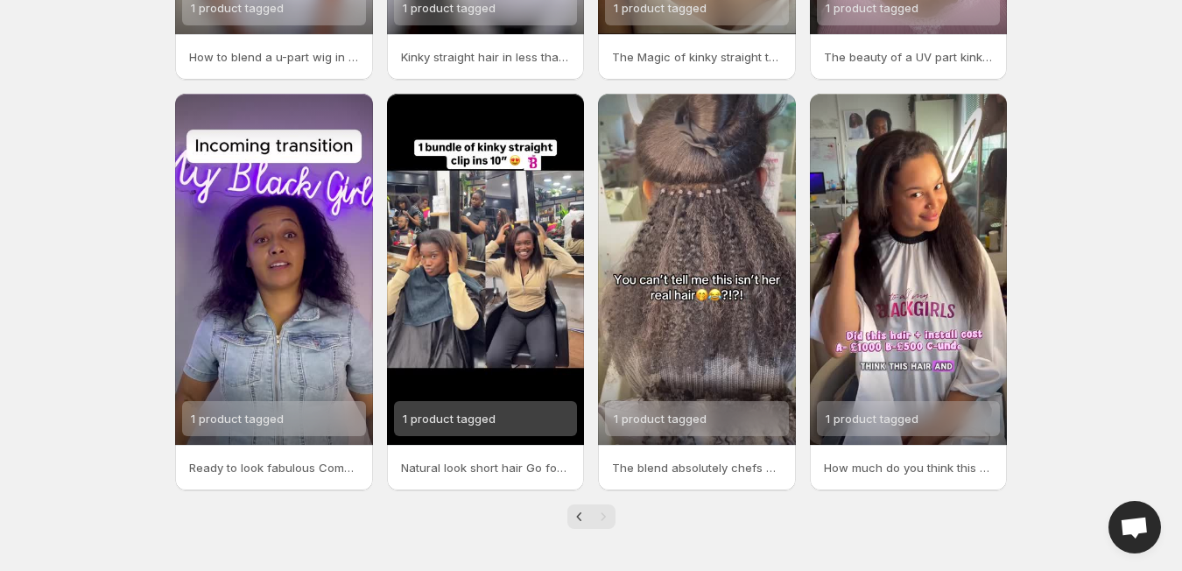
click at [604, 519] on div "Pagination" at bounding box center [603, 517] width 25 height 25
